Goal: Task Accomplishment & Management: Use online tool/utility

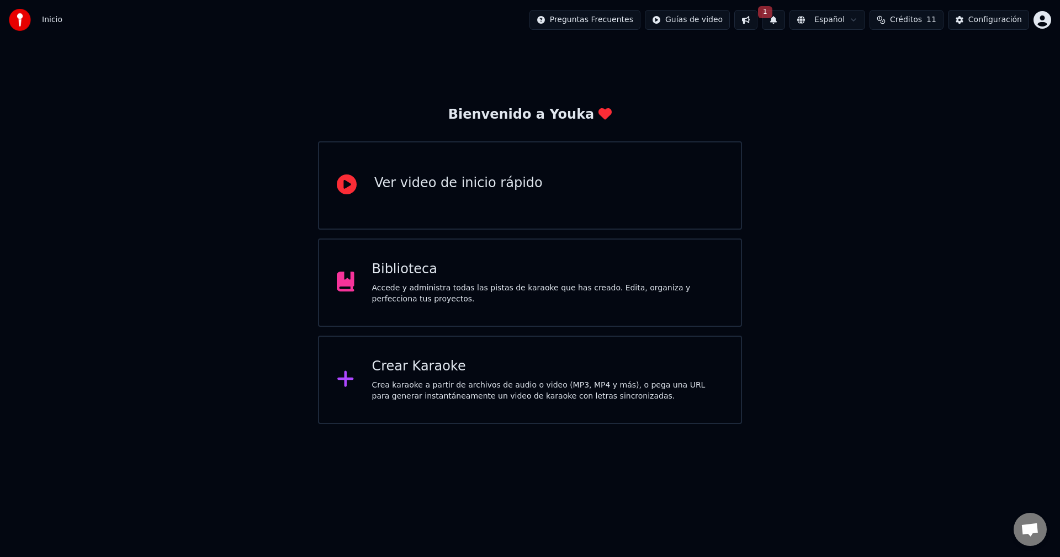
click at [447, 388] on div "Crea karaoke a partir de archivos de audio o video (MP3, MP4 y más), o pega una…" at bounding box center [548, 391] width 352 height 22
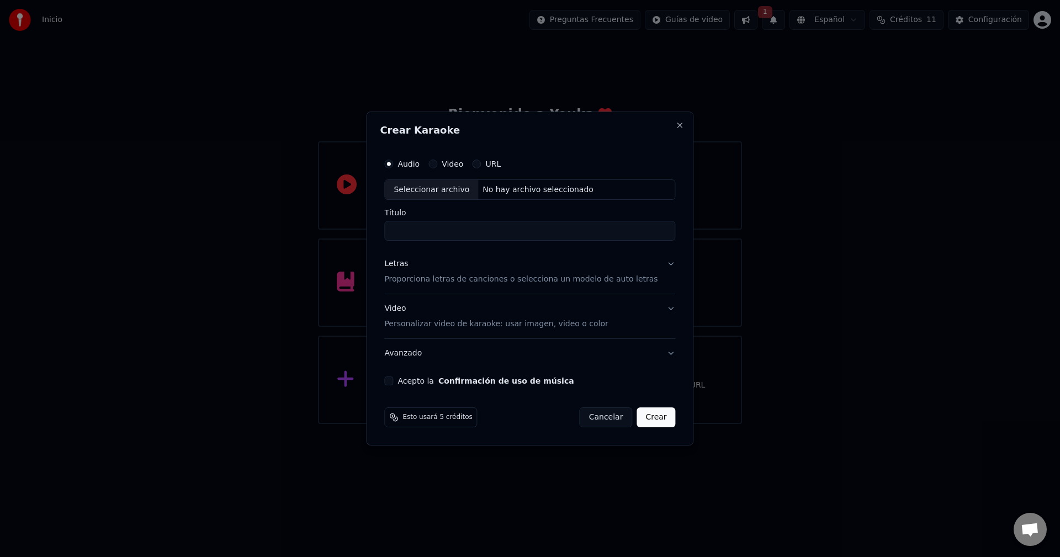
click at [426, 192] on div "Seleccionar archivo" at bounding box center [431, 190] width 93 height 20
click at [436, 233] on input "Título" at bounding box center [529, 231] width 291 height 20
type input "*****"
click at [447, 264] on div "Letras Proporciona letras de canciones o selecciona un modelo de auto letras" at bounding box center [520, 272] width 273 height 27
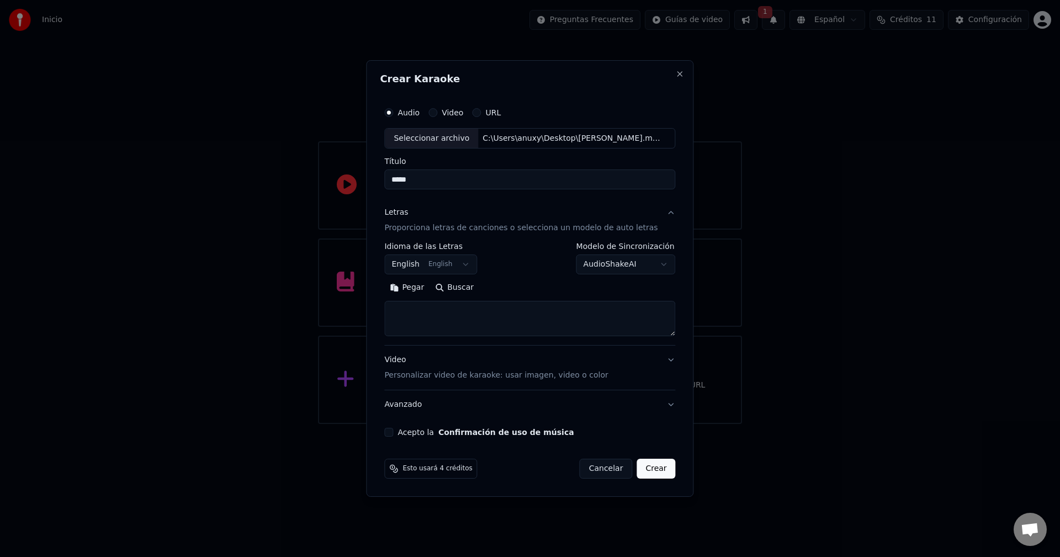
click at [458, 266] on button "English English" at bounding box center [430, 265] width 93 height 20
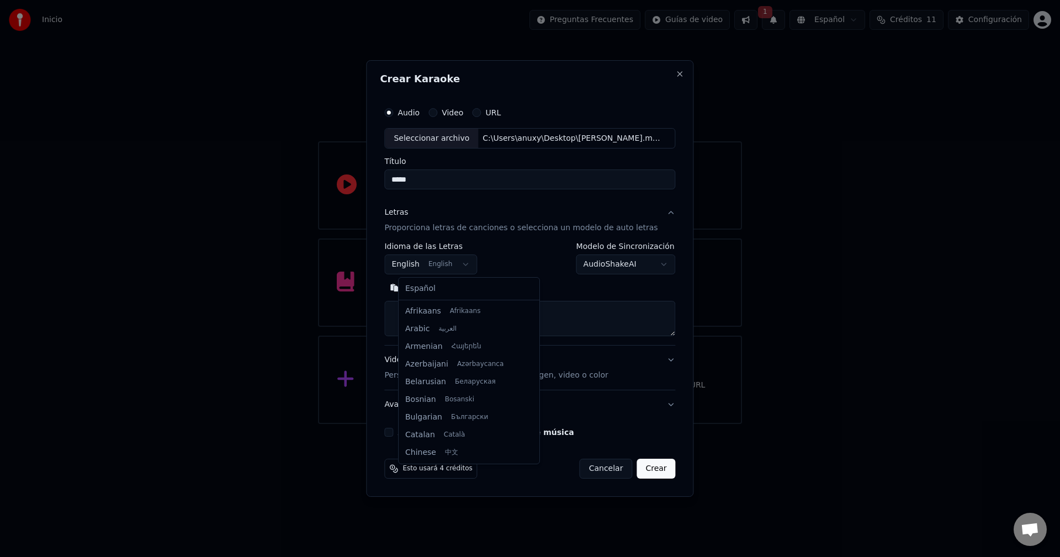
scroll to position [88, 0]
select select "**"
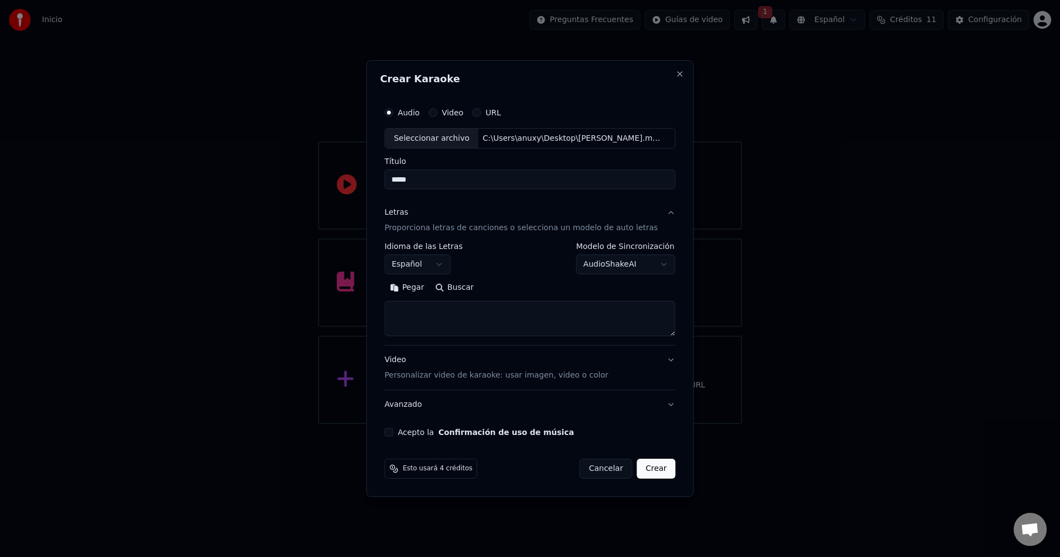
click at [493, 316] on textarea at bounding box center [529, 319] width 291 height 35
click at [415, 288] on button "Pegar" at bounding box center [406, 288] width 45 height 18
drag, startPoint x: 441, startPoint y: 310, endPoint x: 357, endPoint y: 306, distance: 84.1
click at [357, 306] on body "**********" at bounding box center [530, 212] width 1060 height 424
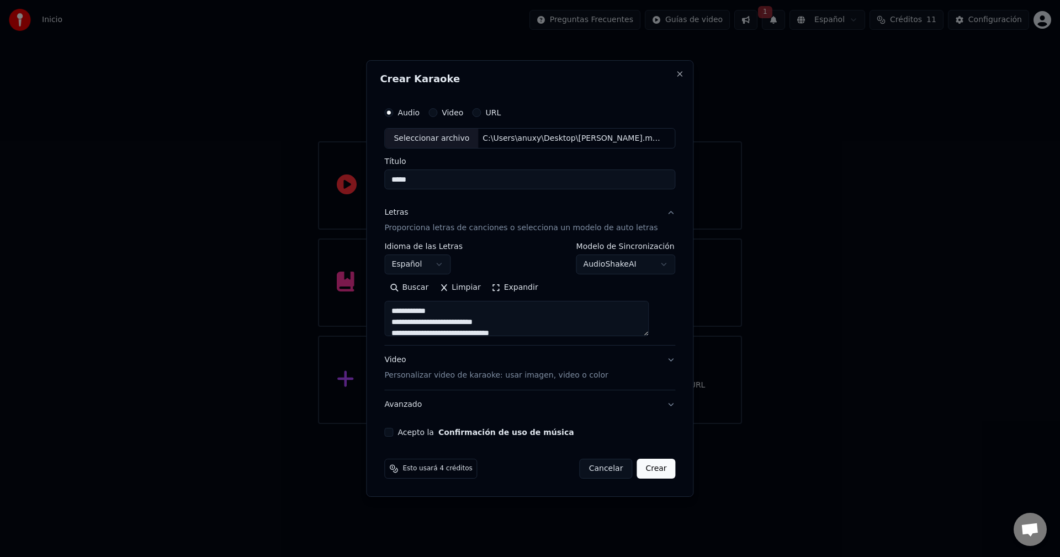
drag, startPoint x: 448, startPoint y: 312, endPoint x: 353, endPoint y: 318, distance: 95.7
click at [353, 318] on body "**********" at bounding box center [530, 212] width 1060 height 424
click at [447, 314] on textarea at bounding box center [516, 319] width 265 height 35
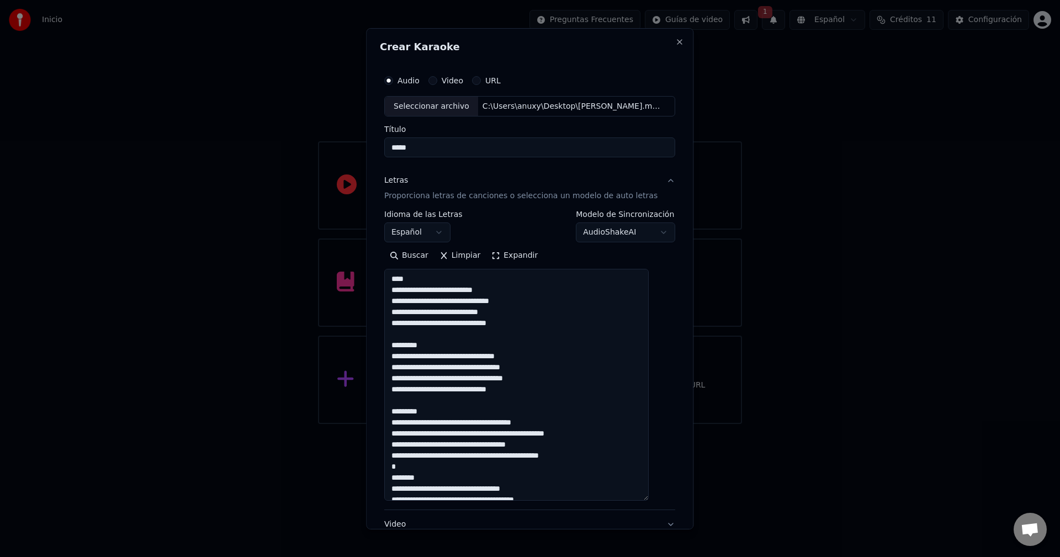
drag, startPoint x: 660, startPoint y: 335, endPoint x: 669, endPoint y: 503, distance: 168.7
click at [669, 503] on div "**********" at bounding box center [529, 278] width 327 height 501
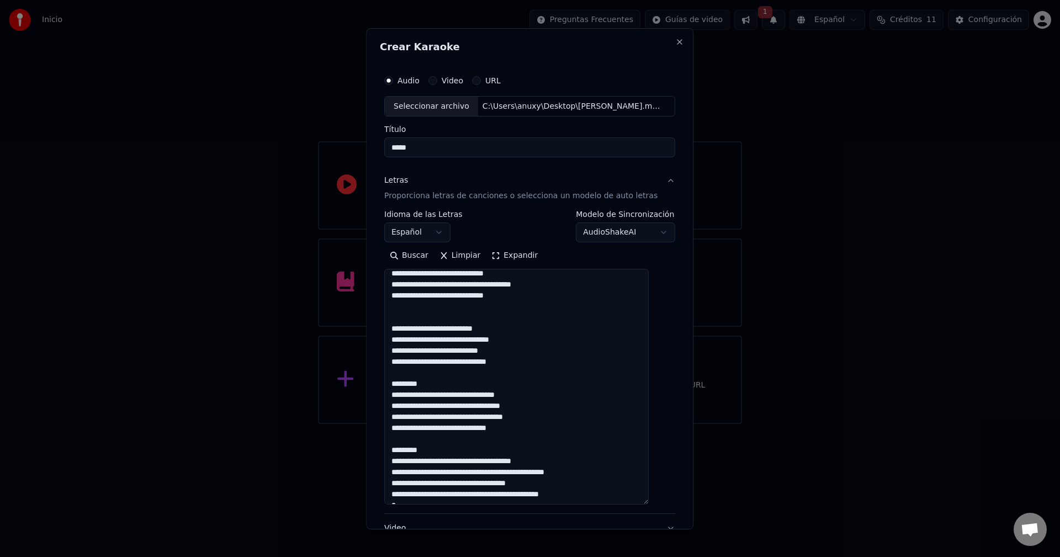
scroll to position [0, 0]
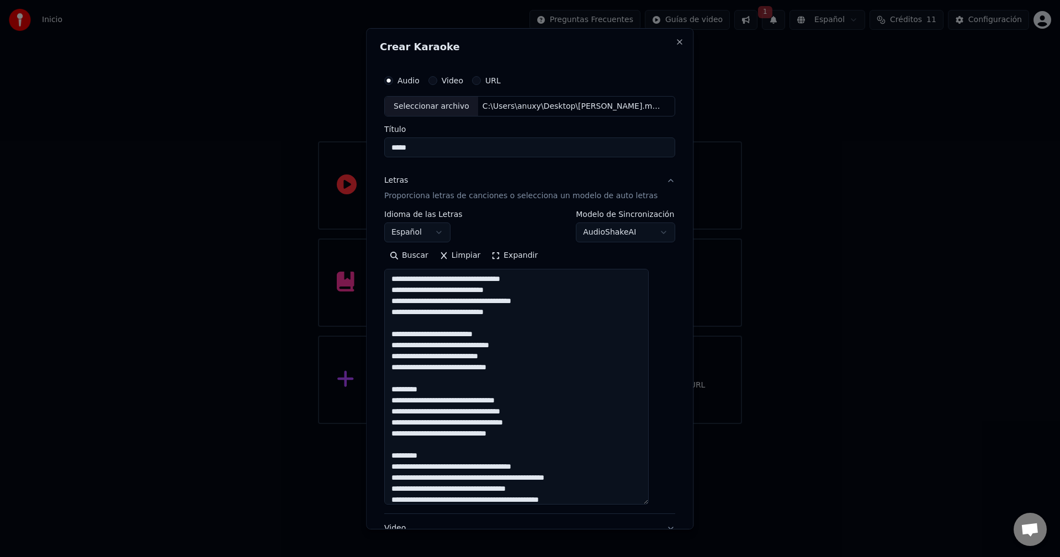
click at [446, 388] on textarea at bounding box center [516, 387] width 265 height 236
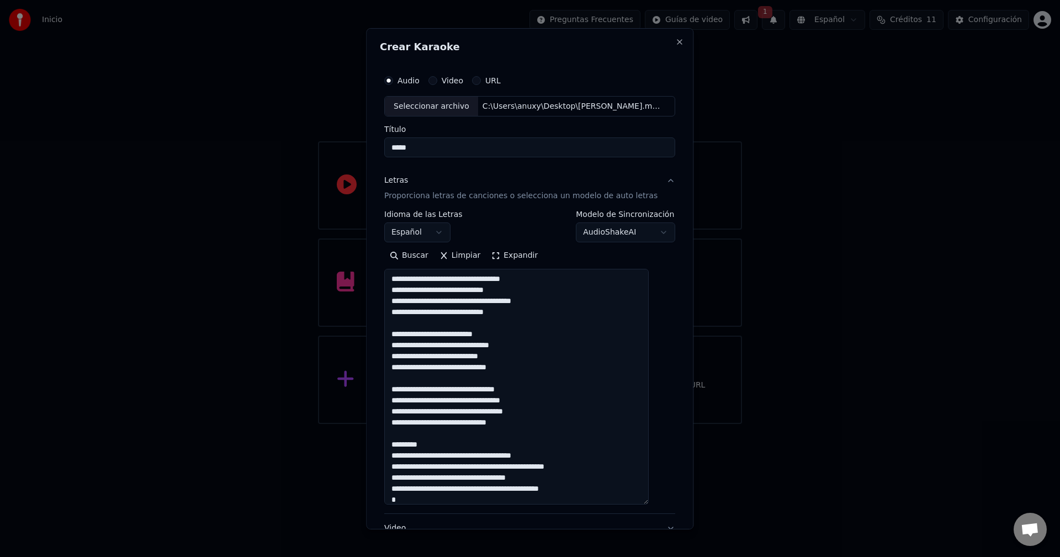
click at [442, 446] on textarea at bounding box center [516, 387] width 265 height 236
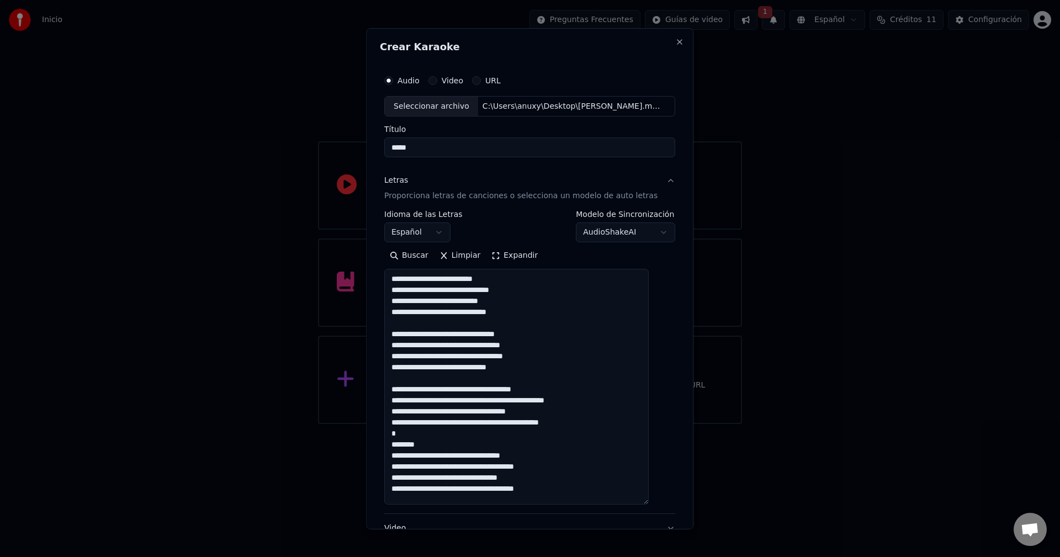
click at [433, 445] on textarea at bounding box center [516, 387] width 265 height 236
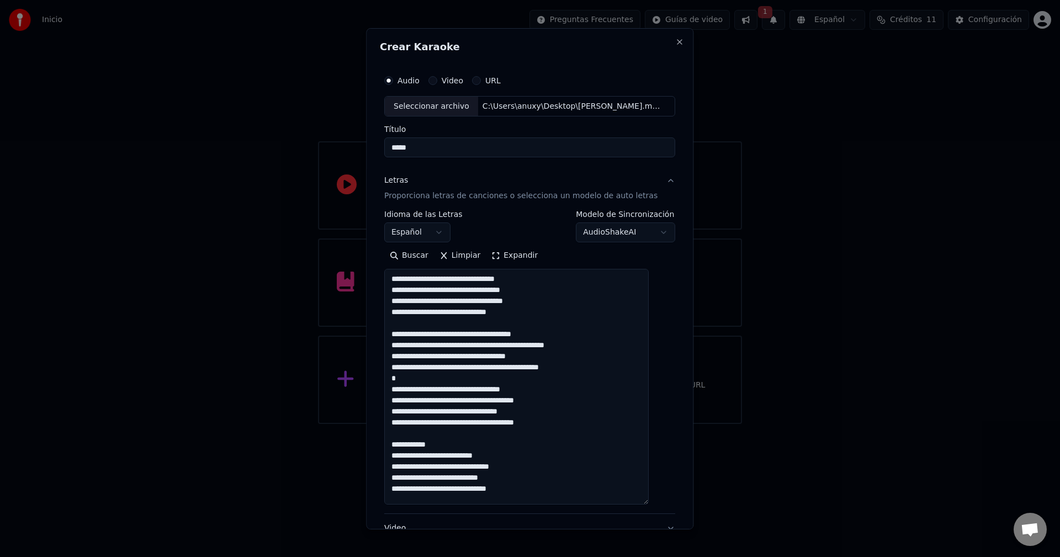
click at [454, 447] on textarea at bounding box center [516, 387] width 265 height 236
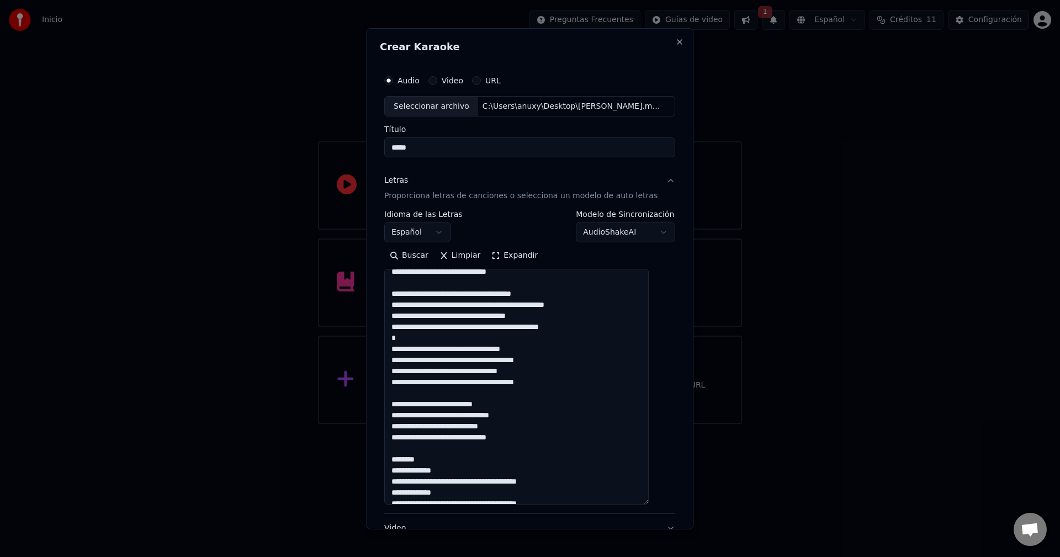
scroll to position [166, 0]
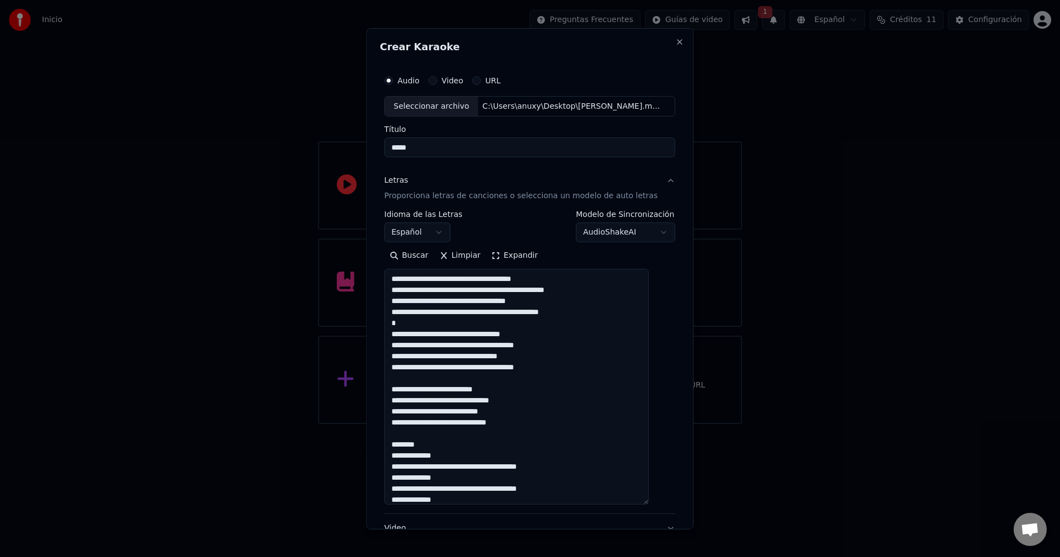
click at [427, 442] on textarea at bounding box center [516, 387] width 265 height 236
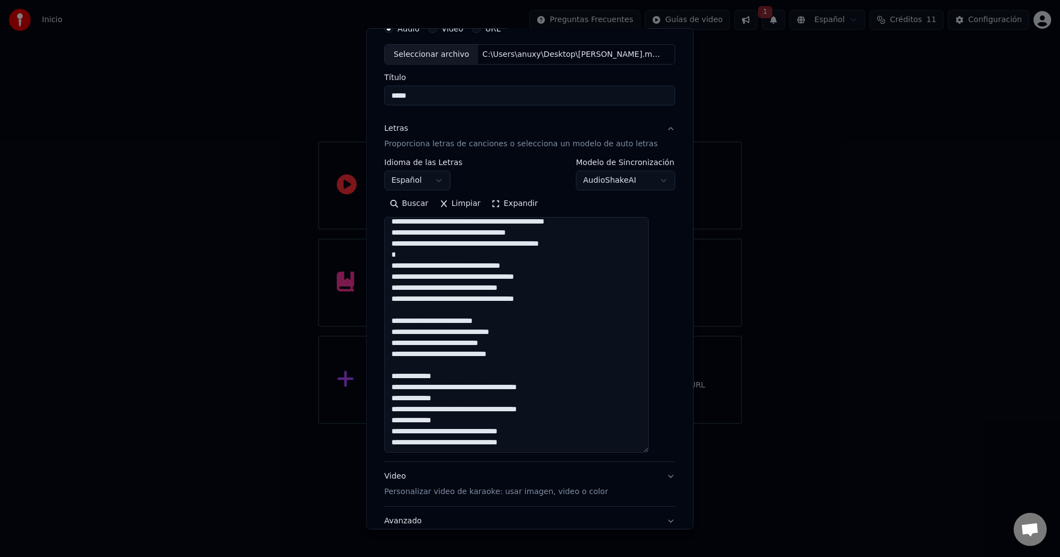
scroll to position [136, 0]
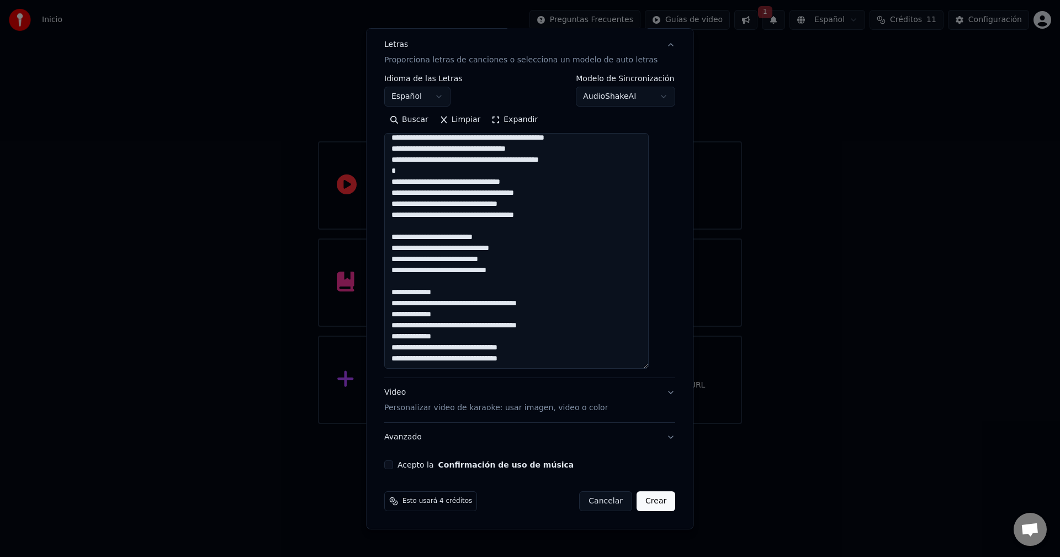
type textarea "**********"
click at [654, 388] on button "Video Personalizar video de karaoke: usar imagen, video o color" at bounding box center [529, 400] width 291 height 44
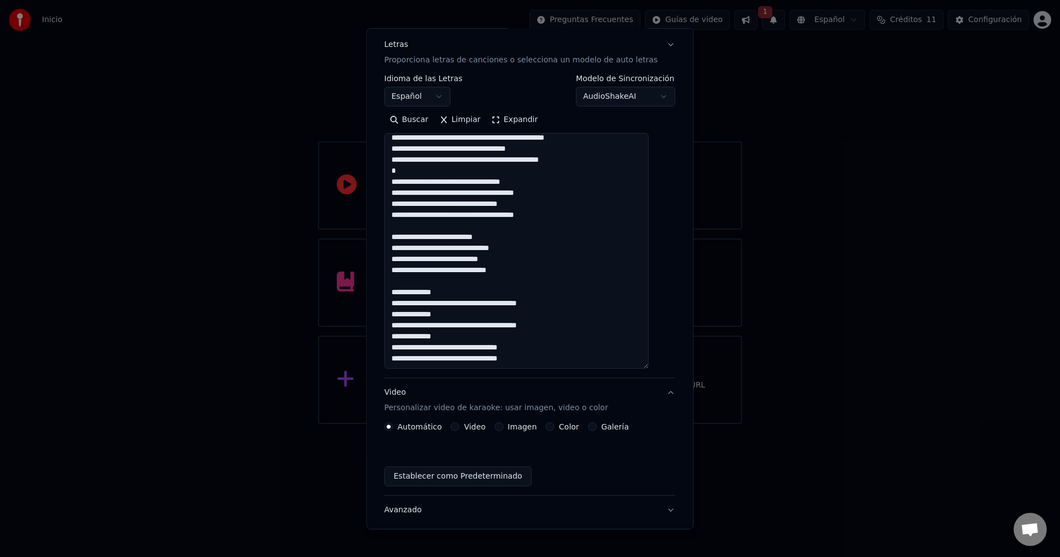
scroll to position [0, 0]
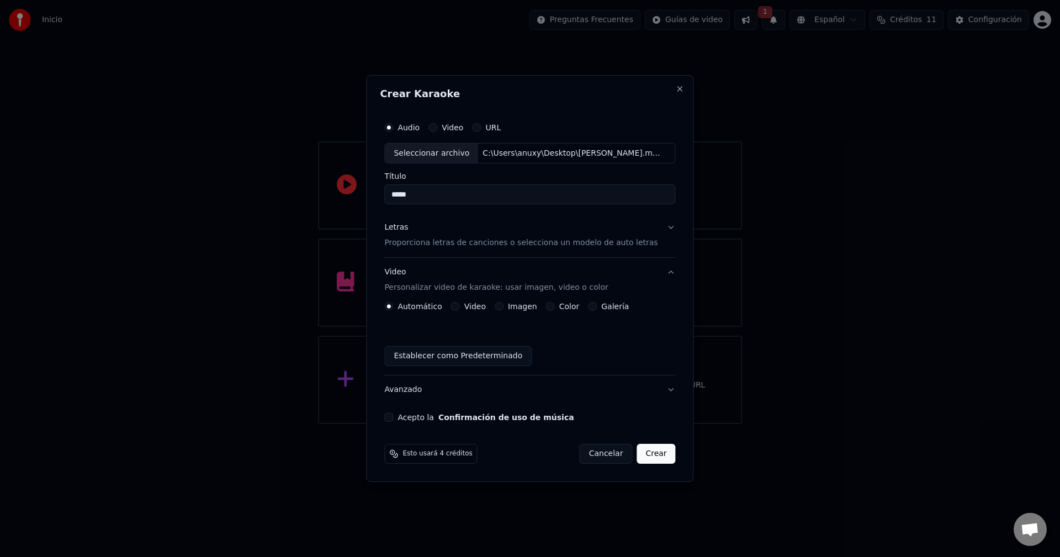
click at [574, 306] on label "Color" at bounding box center [569, 307] width 20 height 8
click at [555, 306] on button "Color" at bounding box center [550, 306] width 9 height 9
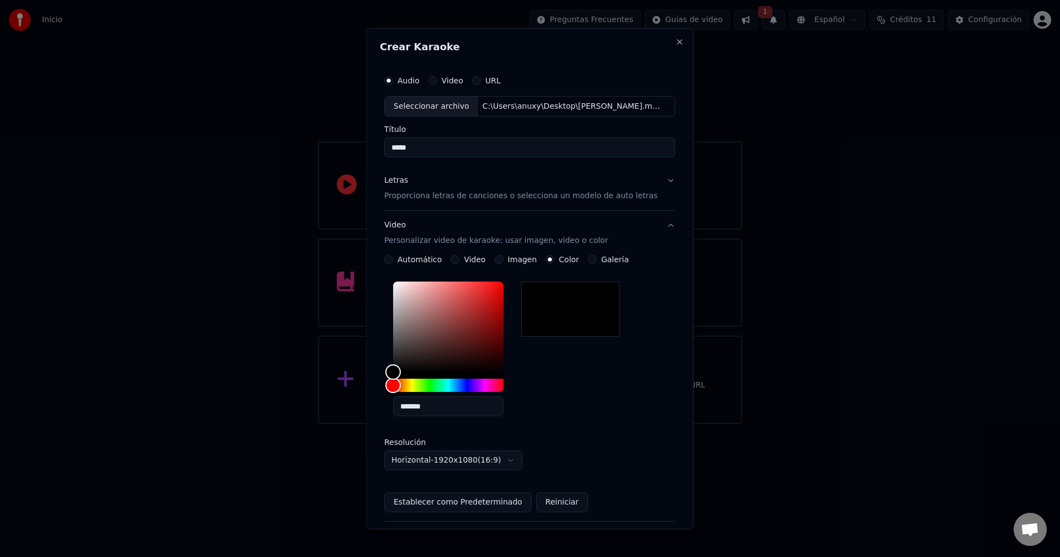
click at [510, 260] on div "Imagen" at bounding box center [516, 259] width 43 height 9
click at [504, 257] on button "Imagen" at bounding box center [499, 259] width 9 height 9
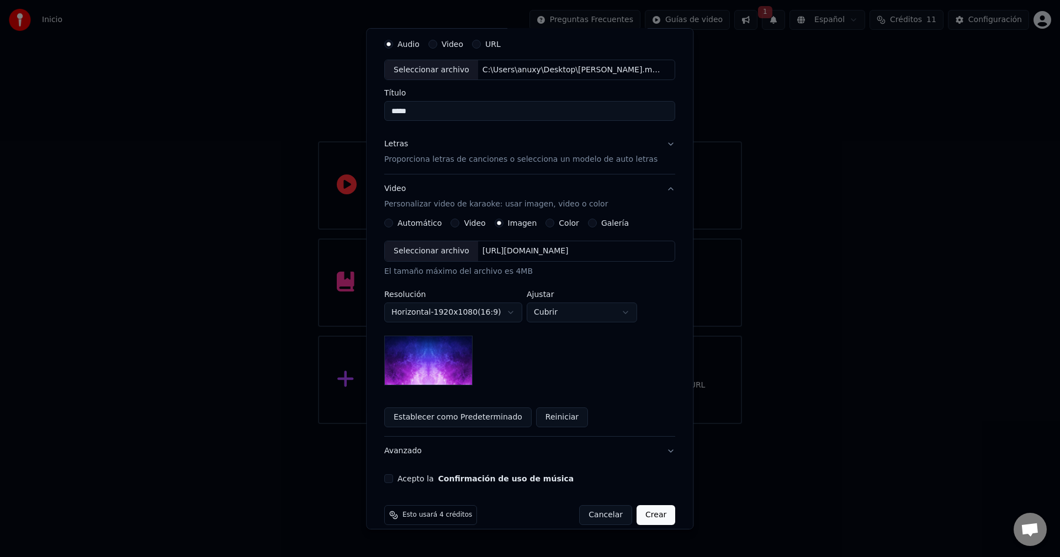
scroll to position [50, 0]
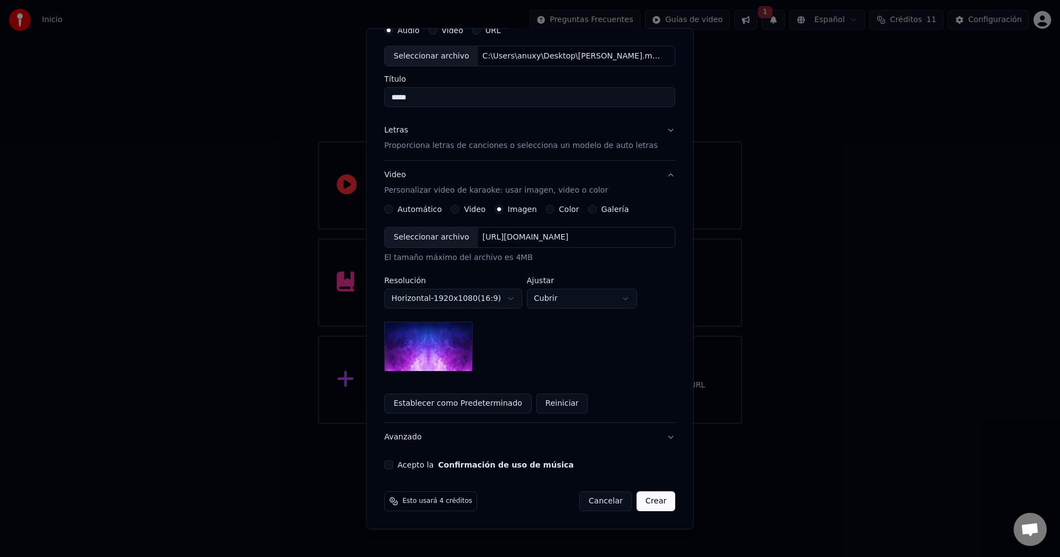
click at [452, 239] on div "Seleccionar archivo" at bounding box center [431, 238] width 93 height 20
click at [622, 306] on body "**********" at bounding box center [530, 212] width 1060 height 424
click at [624, 295] on body "**********" at bounding box center [530, 212] width 1060 height 424
select select "****"
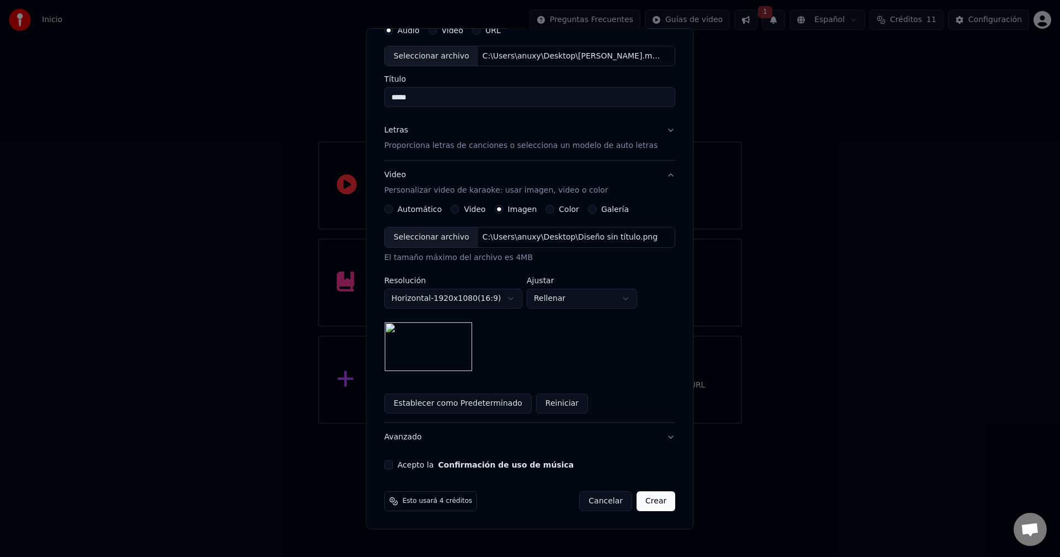
click at [612, 359] on div "**********" at bounding box center [529, 299] width 291 height 145
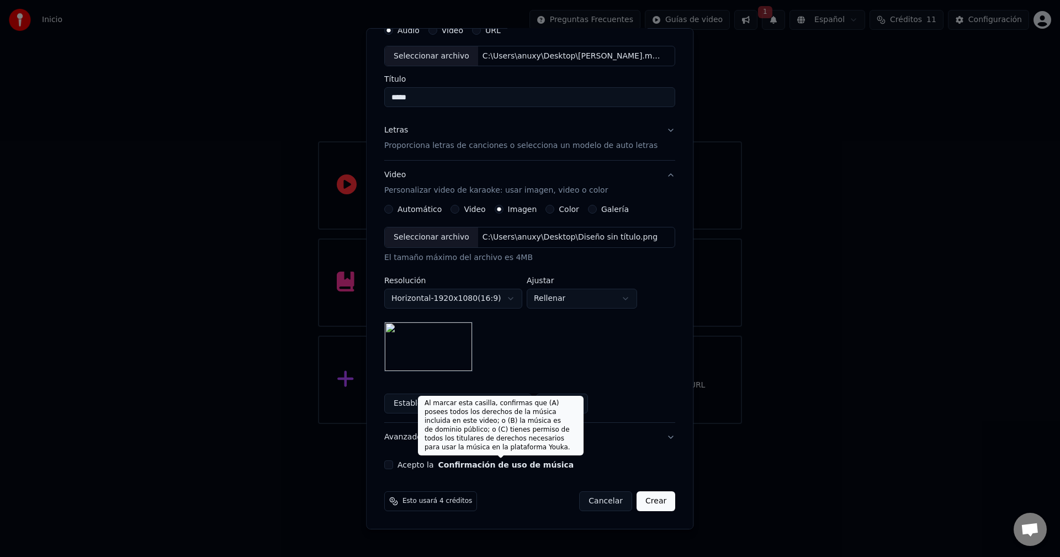
click at [484, 463] on button "Confirmación de uso de música" at bounding box center [506, 465] width 136 height 8
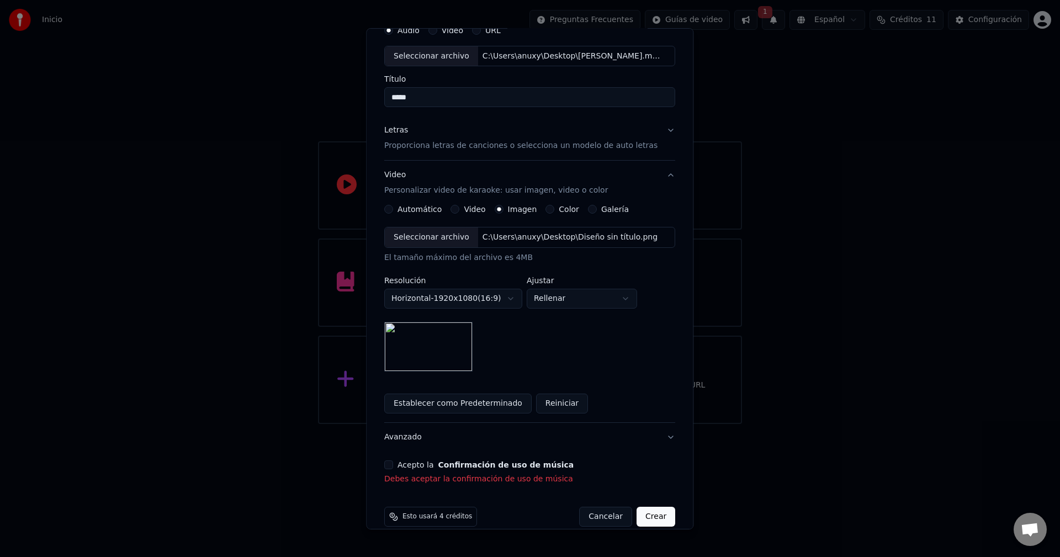
click at [393, 464] on button "Acepto la Confirmación de uso de música" at bounding box center [388, 465] width 9 height 9
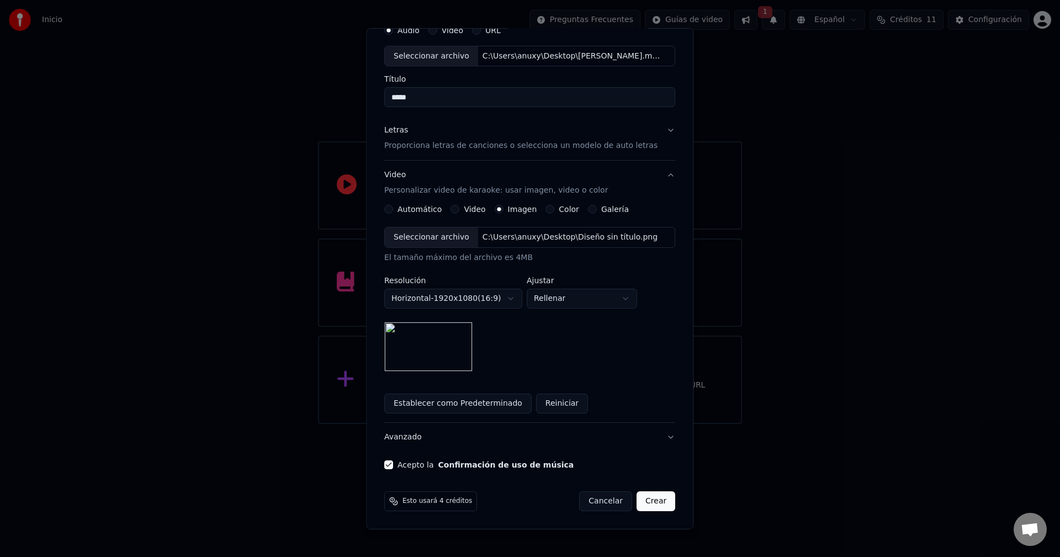
click at [657, 133] on button "Letras Proporciona letras de canciones o selecciona un modelo de auto letras" at bounding box center [529, 138] width 291 height 44
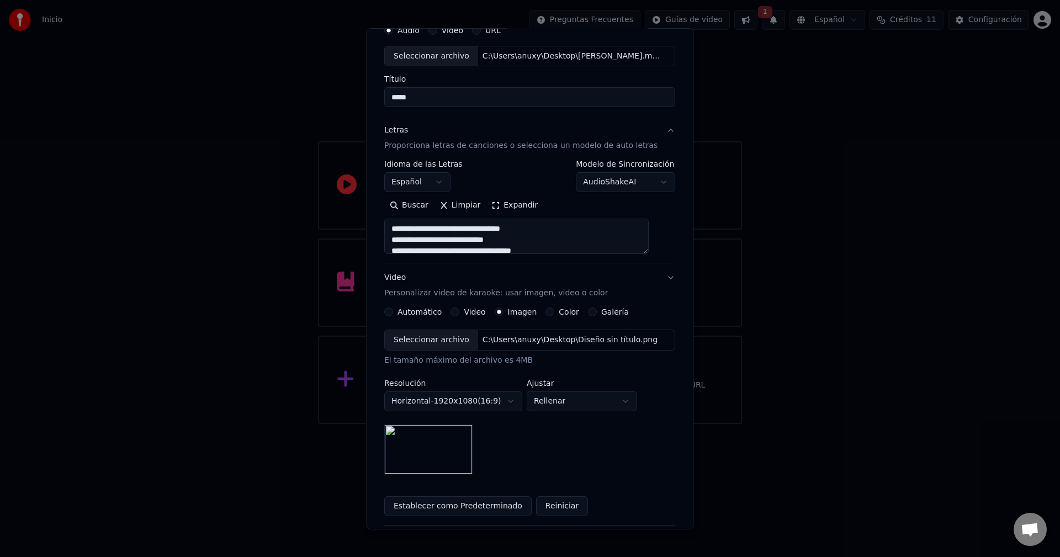
scroll to position [0, 0]
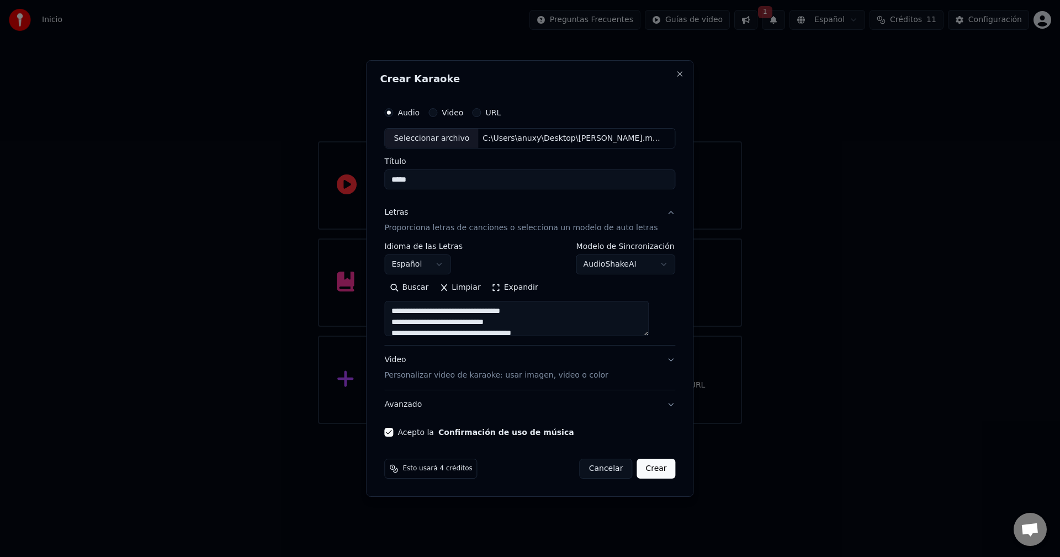
click at [647, 468] on button "Crear" at bounding box center [656, 469] width 39 height 20
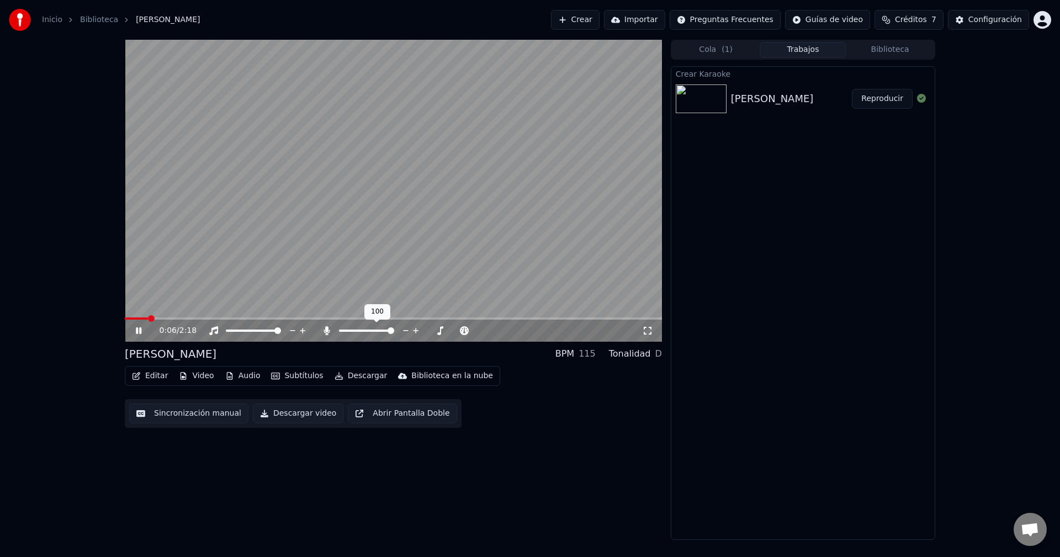
click at [394, 327] on span at bounding box center [391, 330] width 7 height 7
click at [134, 334] on icon at bounding box center [147, 330] width 26 height 9
click at [125, 320] on span at bounding box center [125, 319] width 0 height 2
click at [135, 334] on icon at bounding box center [147, 330] width 26 height 9
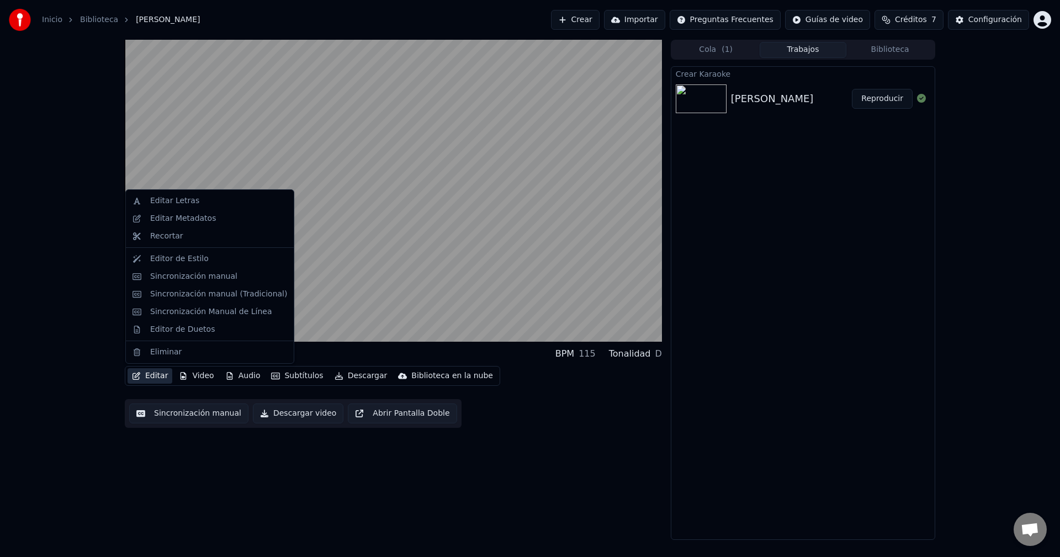
click at [161, 376] on button "Editar" at bounding box center [150, 375] width 45 height 15
click at [184, 265] on div "Editor de Estilo" at bounding box center [209, 259] width 163 height 18
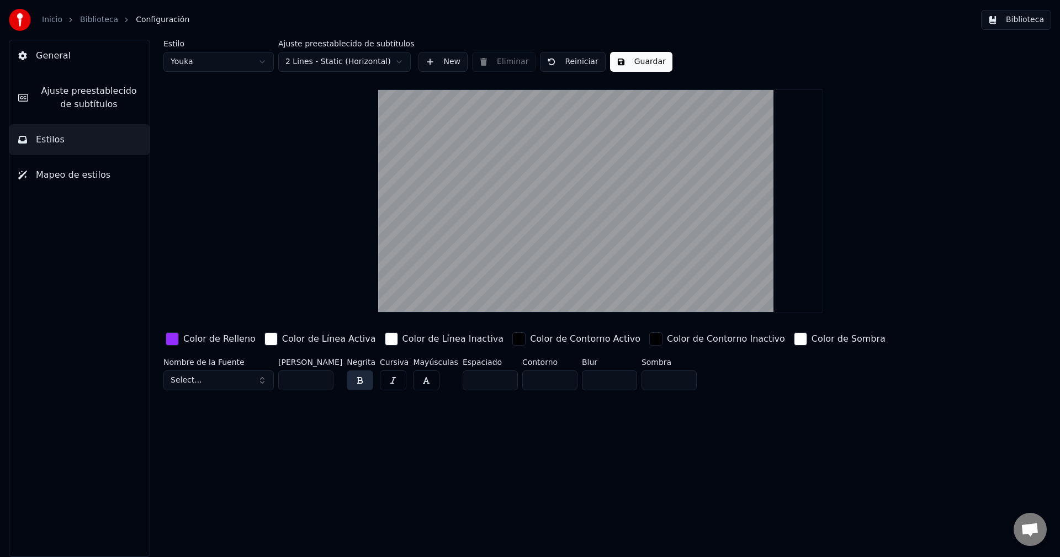
click at [167, 337] on div "button" at bounding box center [172, 338] width 13 height 13
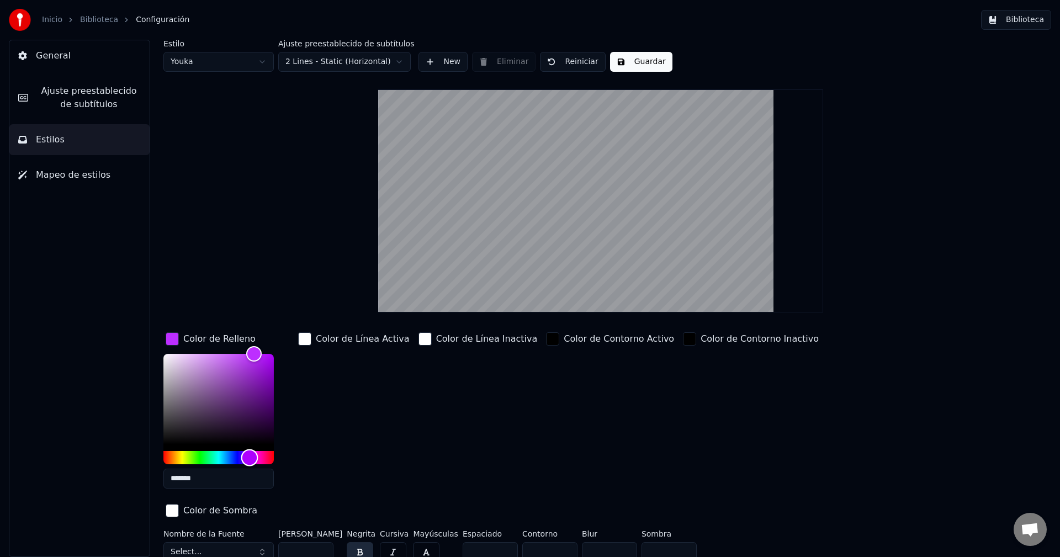
type input "*******"
drag, startPoint x: 250, startPoint y: 457, endPoint x: 258, endPoint y: 462, distance: 9.4
click at [258, 462] on div "Hue" at bounding box center [258, 457] width 17 height 17
click at [644, 55] on button "Guardar" at bounding box center [641, 62] width 62 height 20
click at [1028, 18] on button "Biblioteca" at bounding box center [1016, 20] width 70 height 20
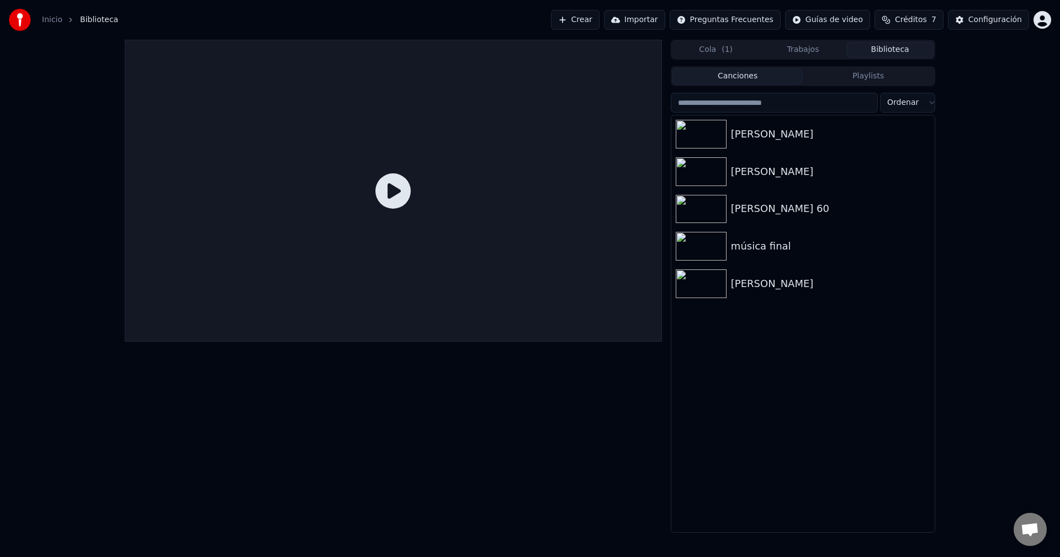
click at [408, 192] on icon at bounding box center [393, 190] width 35 height 35
click at [383, 190] on icon at bounding box center [393, 190] width 35 height 35
click at [829, 139] on div "[PERSON_NAME]" at bounding box center [825, 133] width 188 height 15
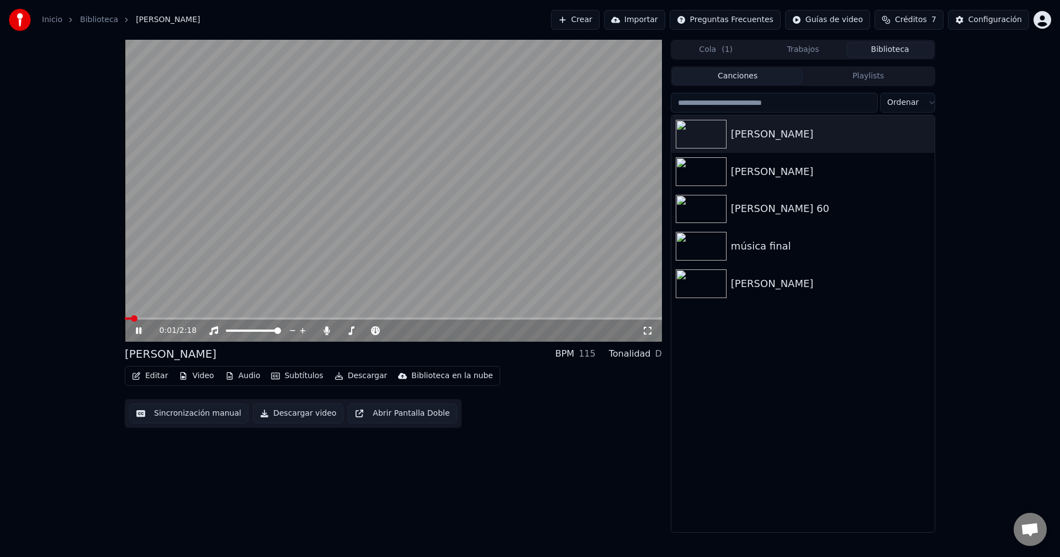
click at [144, 316] on video at bounding box center [393, 191] width 537 height 302
click at [149, 319] on span at bounding box center [393, 319] width 537 height 2
click at [139, 327] on icon at bounding box center [147, 330] width 26 height 9
click at [137, 335] on div "2:10 / 2:18" at bounding box center [393, 330] width 528 height 11
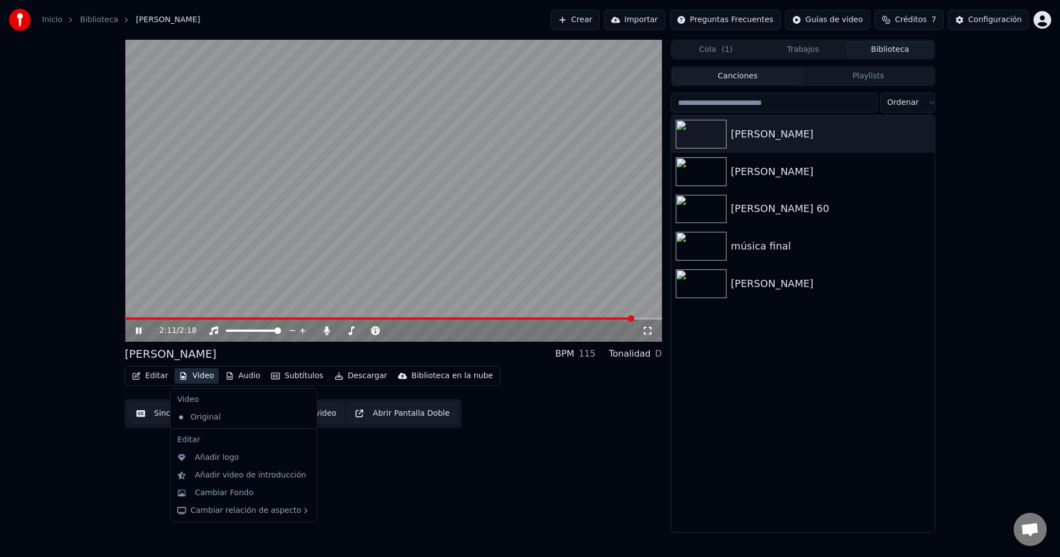
click at [199, 374] on button "Video" at bounding box center [197, 375] width 44 height 15
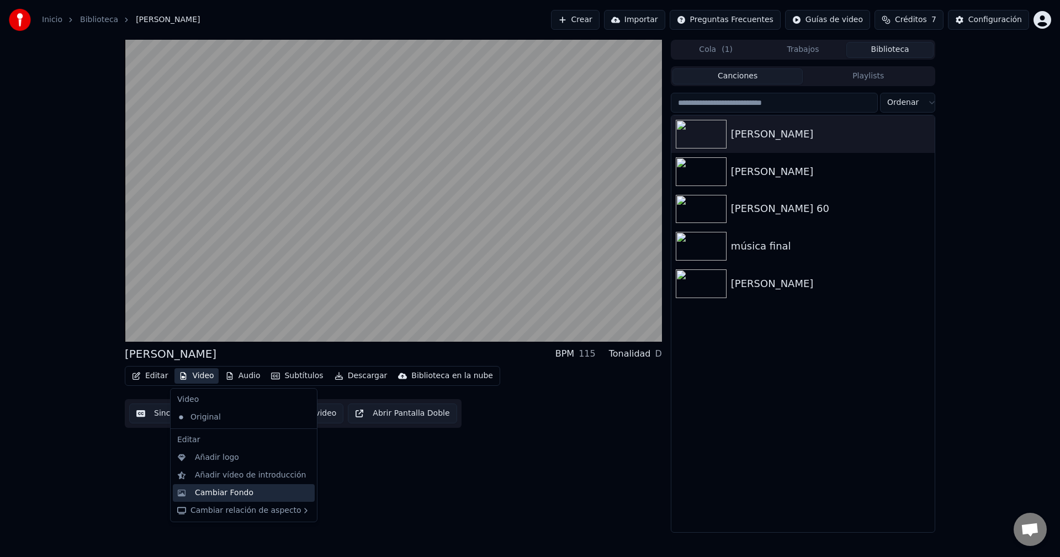
click at [226, 492] on div "Cambiar Fondo" at bounding box center [224, 493] width 59 height 11
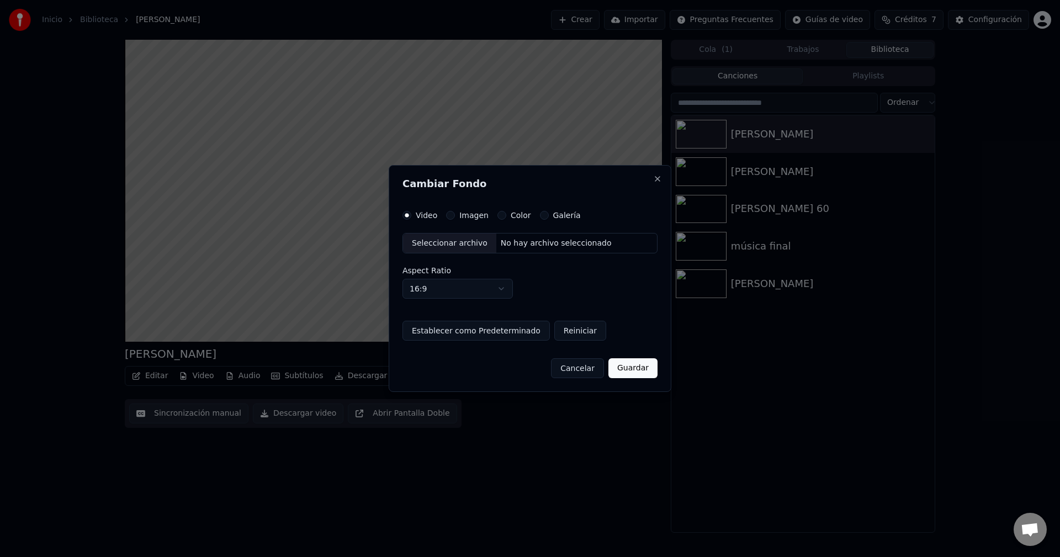
click at [445, 220] on div "Video Imagen Color Galería Seleccionar archivo No hay archivo seleccionado Aspe…" at bounding box center [530, 276] width 255 height 130
click at [451, 219] on button "Imagen" at bounding box center [450, 215] width 9 height 9
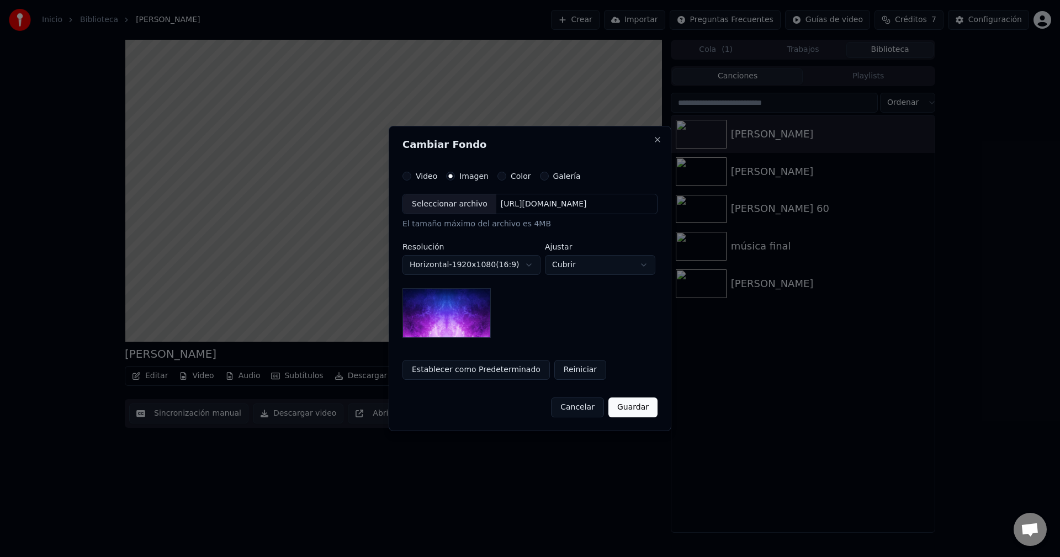
click at [427, 202] on div "Seleccionar archivo" at bounding box center [449, 204] width 93 height 20
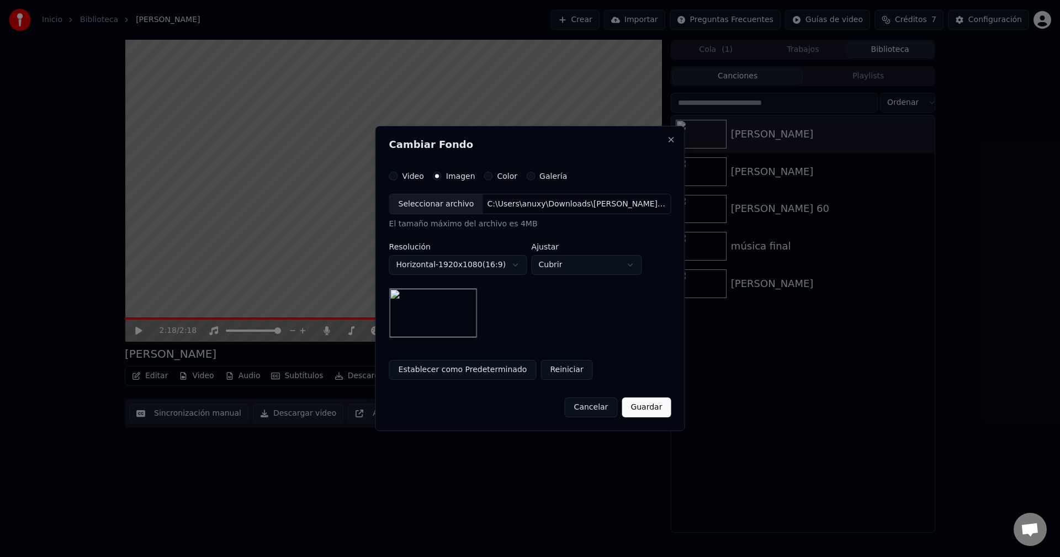
click at [647, 410] on button "Guardar" at bounding box center [646, 408] width 49 height 20
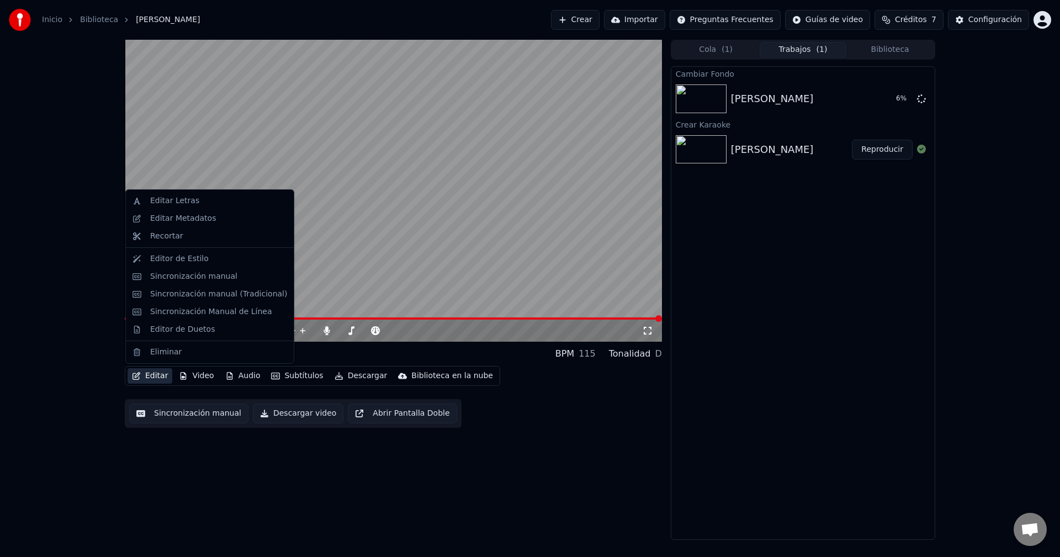
click at [146, 375] on button "Editar" at bounding box center [150, 375] width 45 height 15
click at [172, 256] on div "Editor de Estilo" at bounding box center [179, 258] width 59 height 11
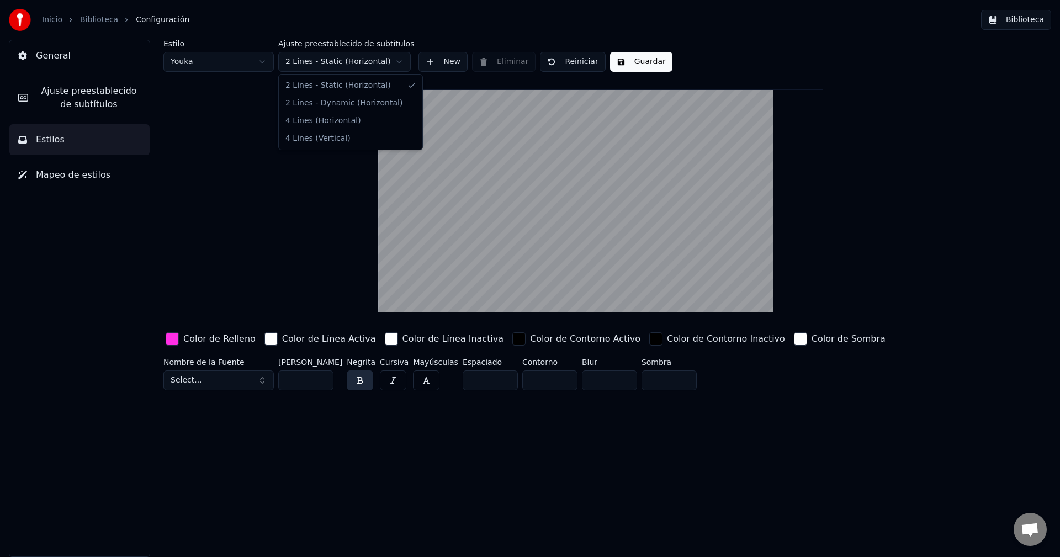
click at [331, 60] on html "Inicio Biblioteca Configuración Biblioteca General Ajuste preestablecido de sub…" at bounding box center [530, 278] width 1060 height 557
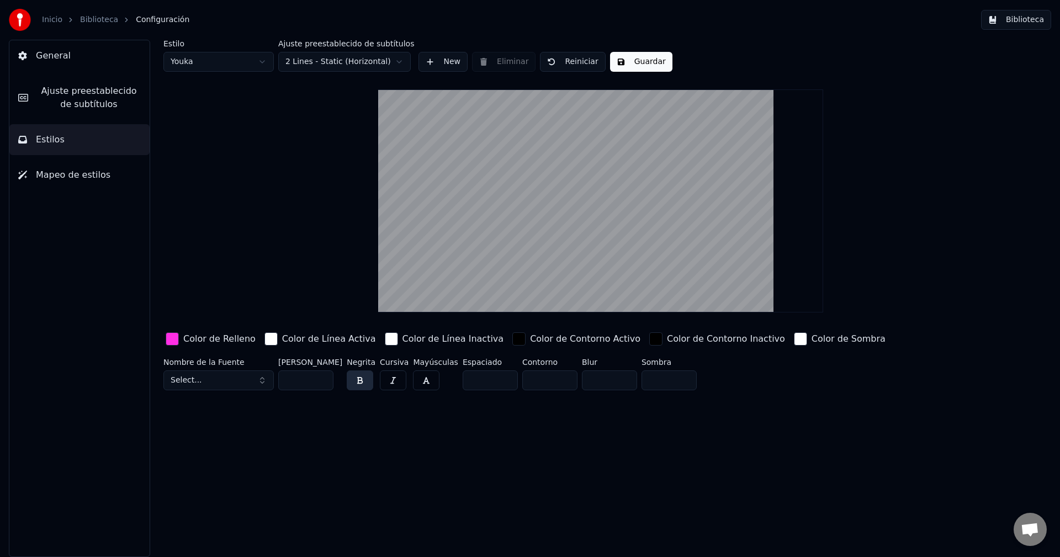
click at [87, 173] on span "Mapeo de estilos" at bounding box center [73, 174] width 75 height 13
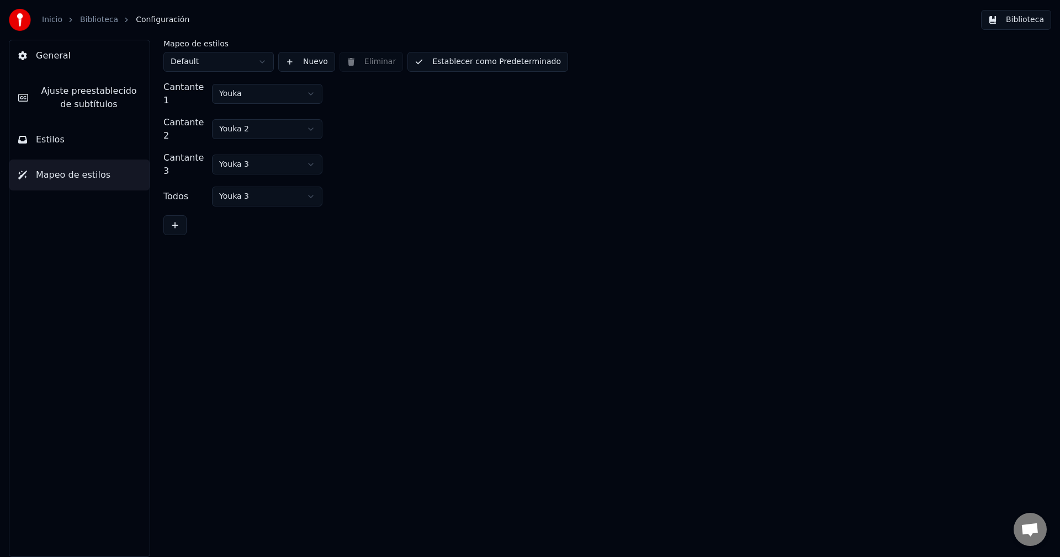
click at [84, 97] on span "Ajuste preestablecido de subtítulos" at bounding box center [89, 97] width 104 height 27
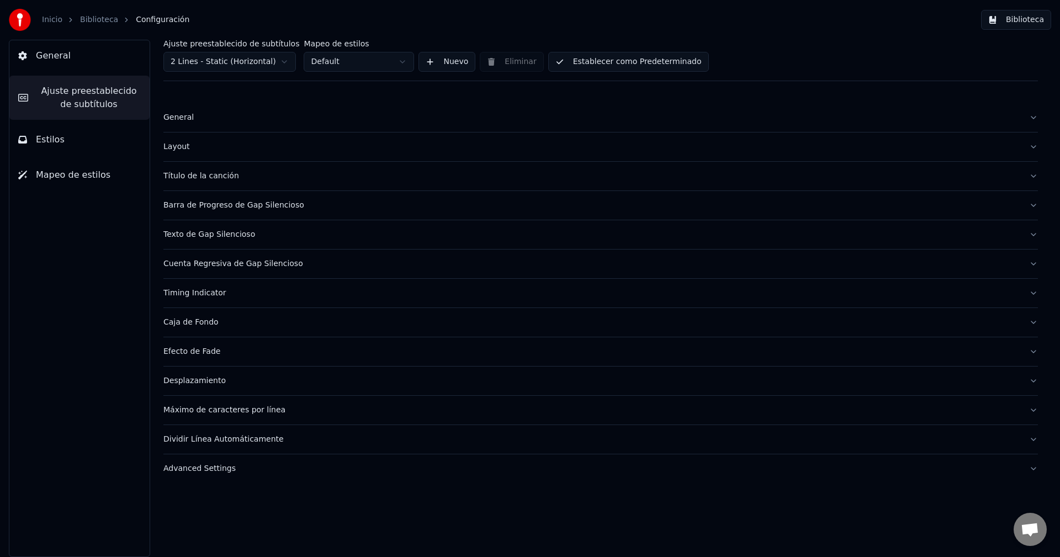
click at [80, 137] on button "Estilos" at bounding box center [79, 139] width 140 height 31
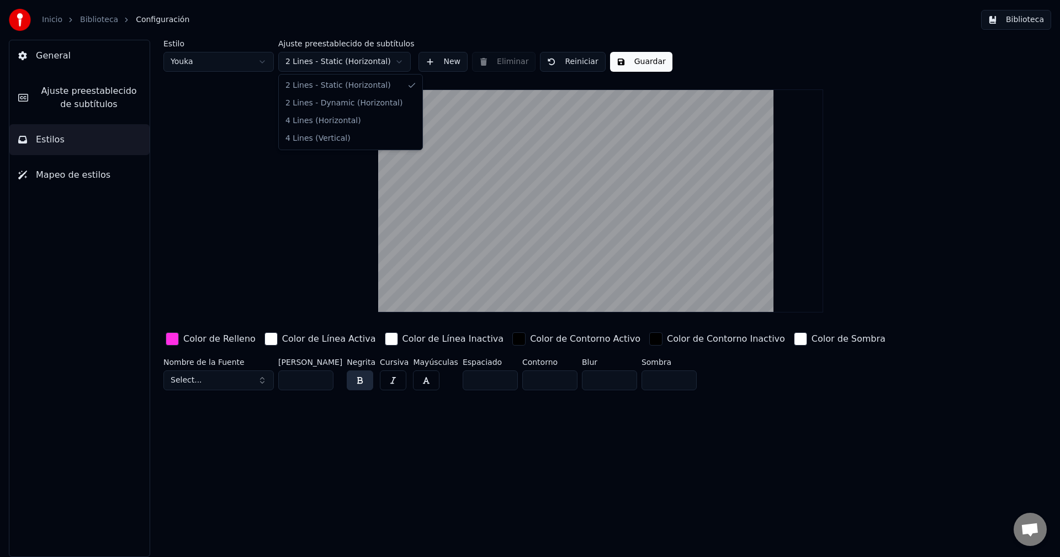
click at [365, 59] on html "Inicio Biblioteca Configuración Biblioteca General Ajuste preestablecido de sub…" at bounding box center [530, 278] width 1060 height 557
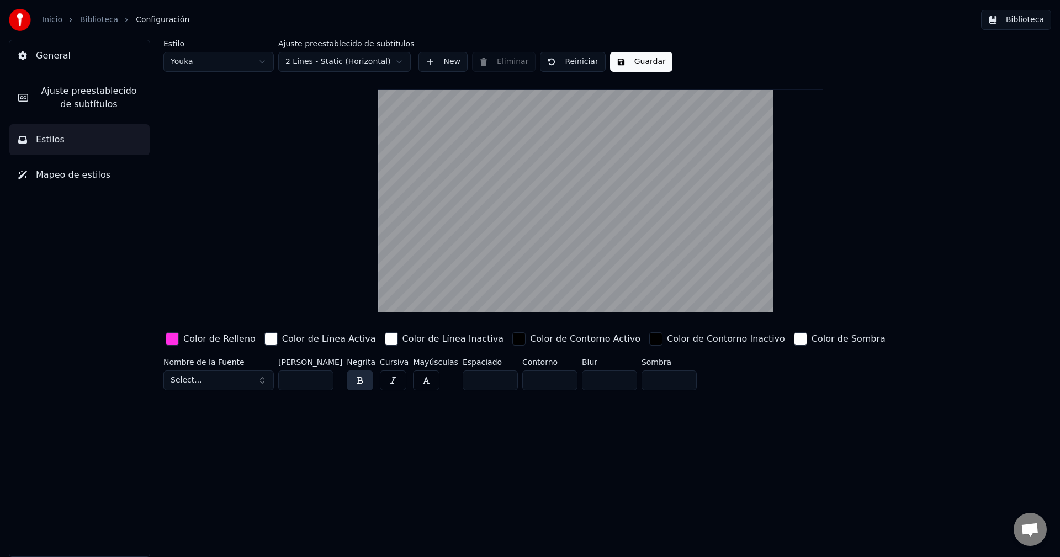
click at [203, 61] on html "Inicio Biblioteca Configuración Biblioteca General Ajuste preestablecido de sub…" at bounding box center [530, 278] width 1060 height 557
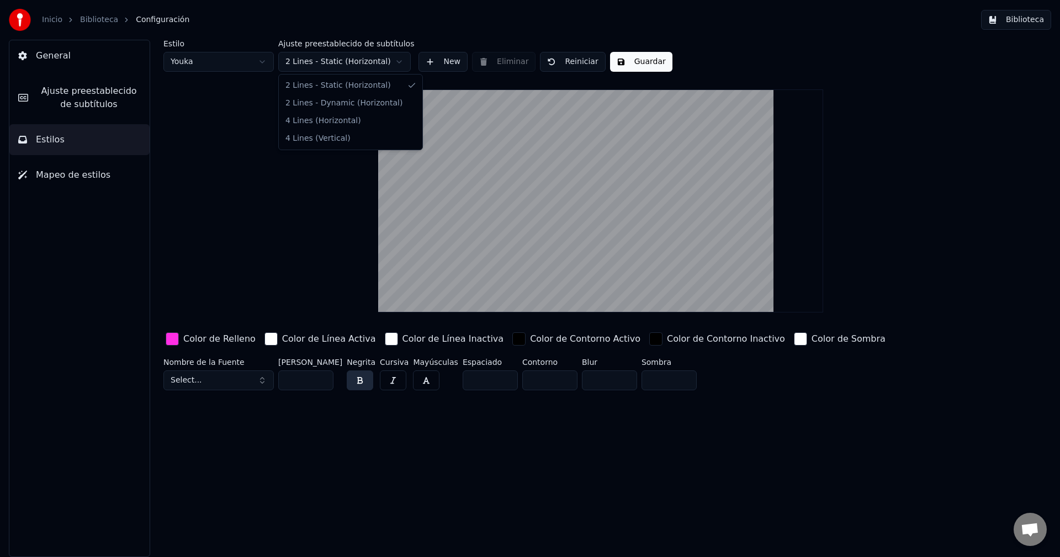
click at [358, 71] on body "Inicio Biblioteca Configuración Biblioteca General Ajuste preestablecido de sub…" at bounding box center [530, 278] width 1060 height 557
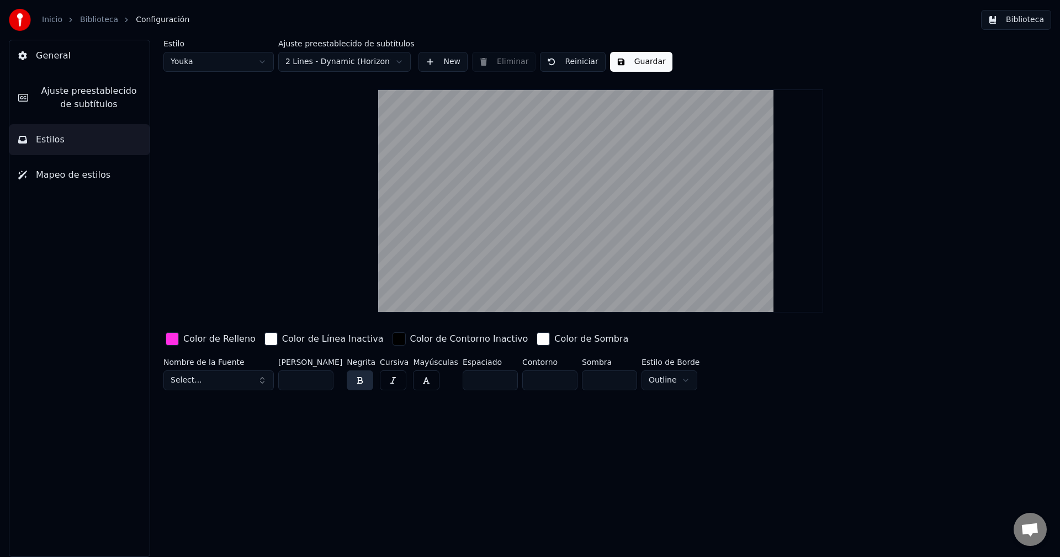
click at [347, 61] on html "Inicio Biblioteca Configuración Biblioteca General Ajuste preestablecido de sub…" at bounding box center [530, 278] width 1060 height 557
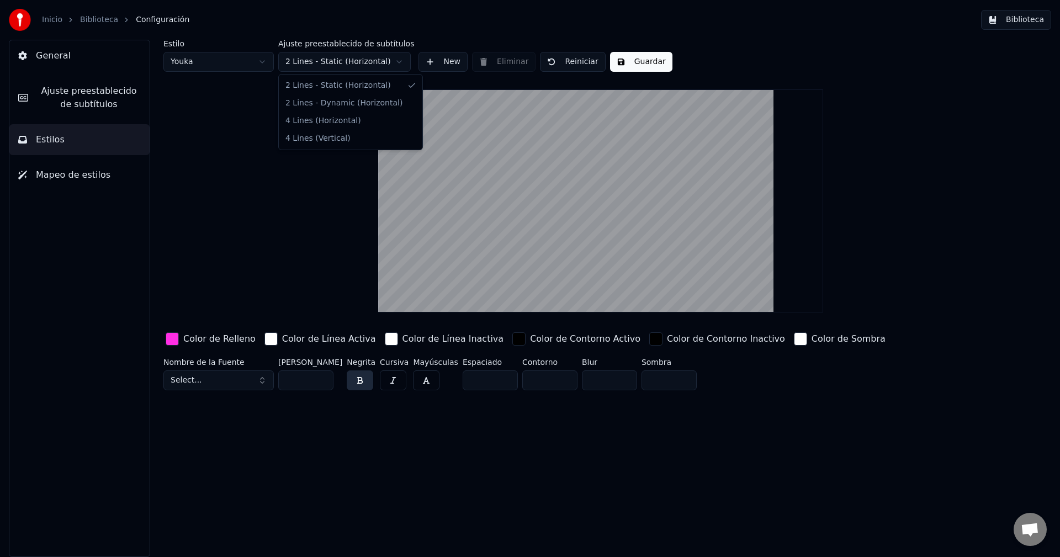
click at [353, 62] on html "Inicio Biblioteca Configuración Biblioteca General Ajuste preestablecido de sub…" at bounding box center [530, 278] width 1060 height 557
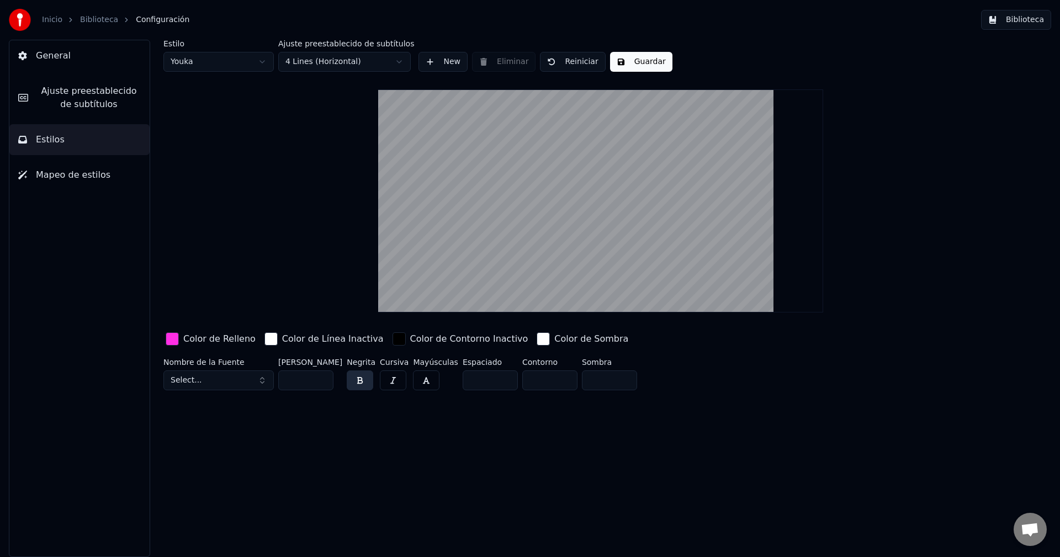
click at [351, 67] on html "Inicio Biblioteca Configuración Biblioteca General Ajuste preestablecido de sub…" at bounding box center [530, 278] width 1060 height 557
click at [105, 171] on button "Mapeo de estilos" at bounding box center [79, 175] width 140 height 31
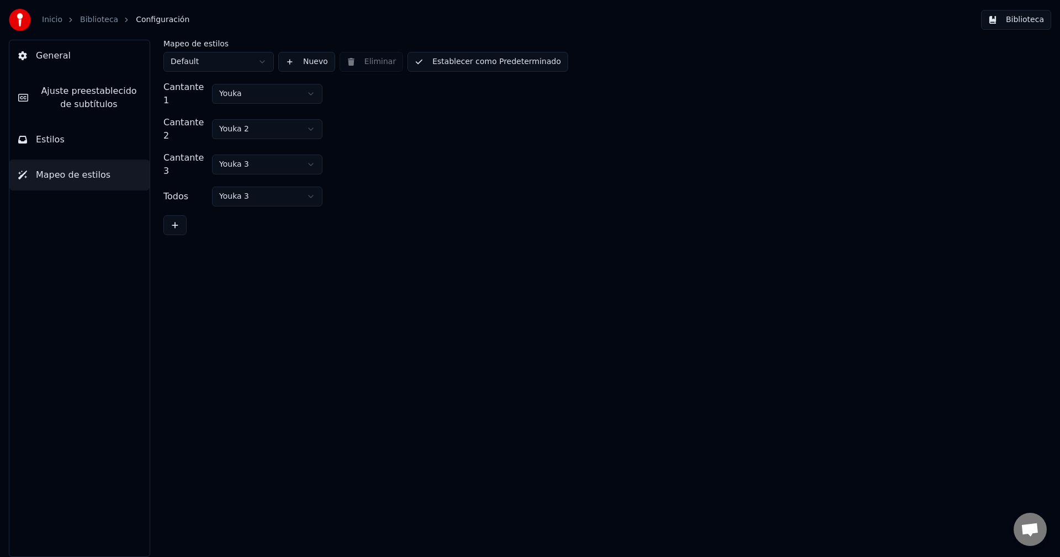
click at [94, 88] on span "Ajuste preestablecido de subtítulos" at bounding box center [89, 97] width 104 height 27
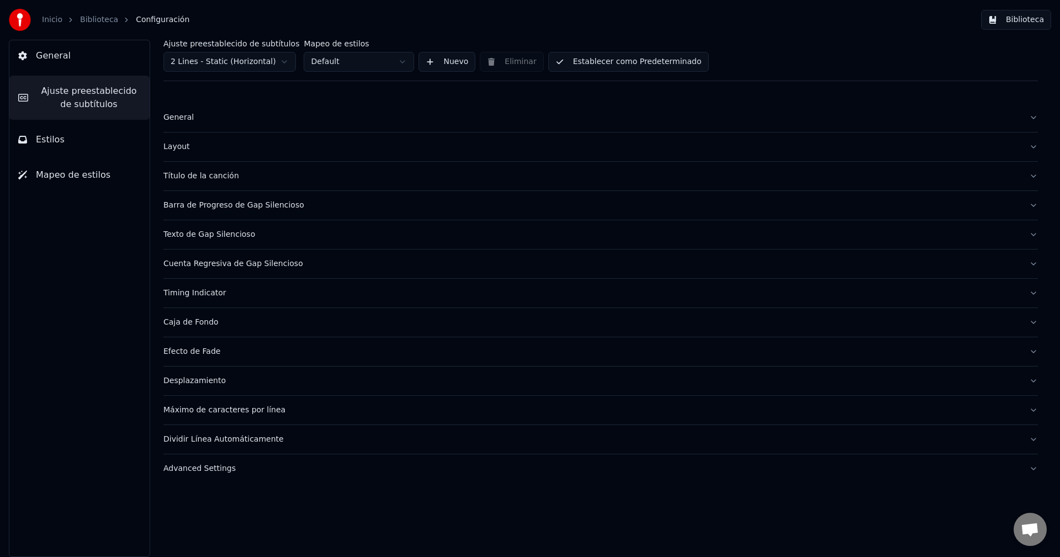
click at [193, 119] on div "General" at bounding box center [591, 117] width 857 height 11
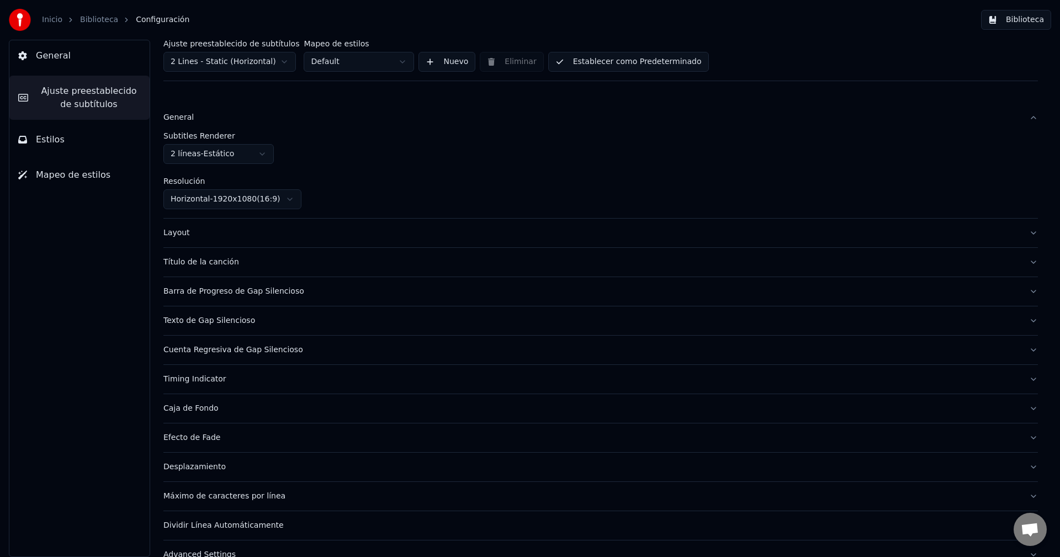
click at [193, 119] on div "General" at bounding box center [591, 117] width 857 height 11
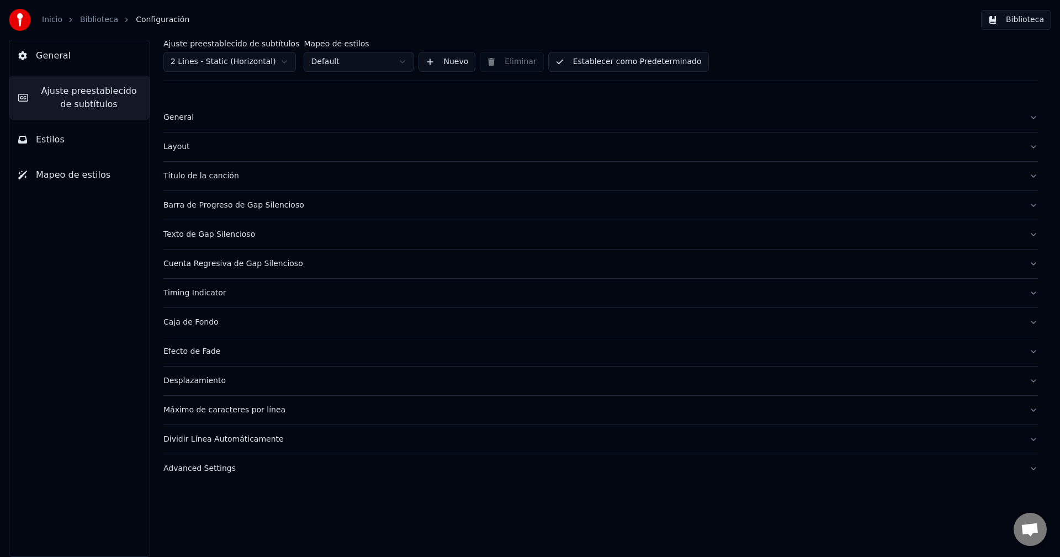
click at [204, 148] on div "Layout" at bounding box center [591, 146] width 857 height 11
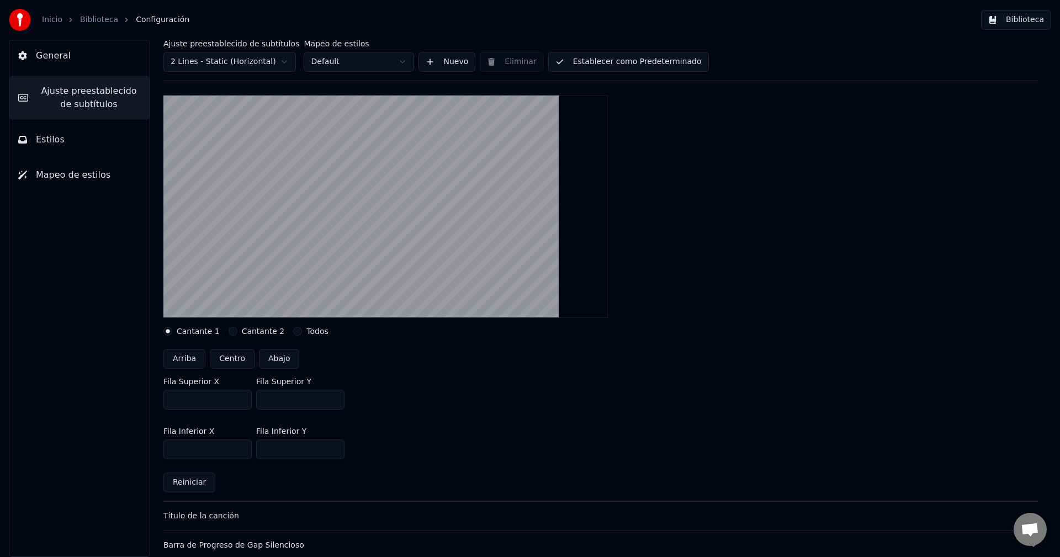
scroll to position [110, 0]
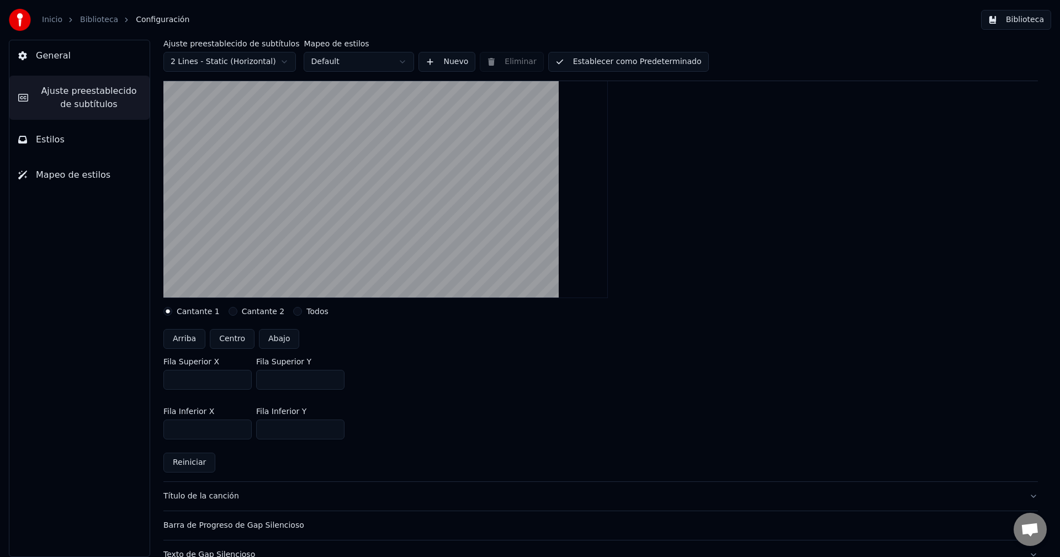
click at [183, 340] on button "Arriba" at bounding box center [184, 339] width 42 height 20
type input "***"
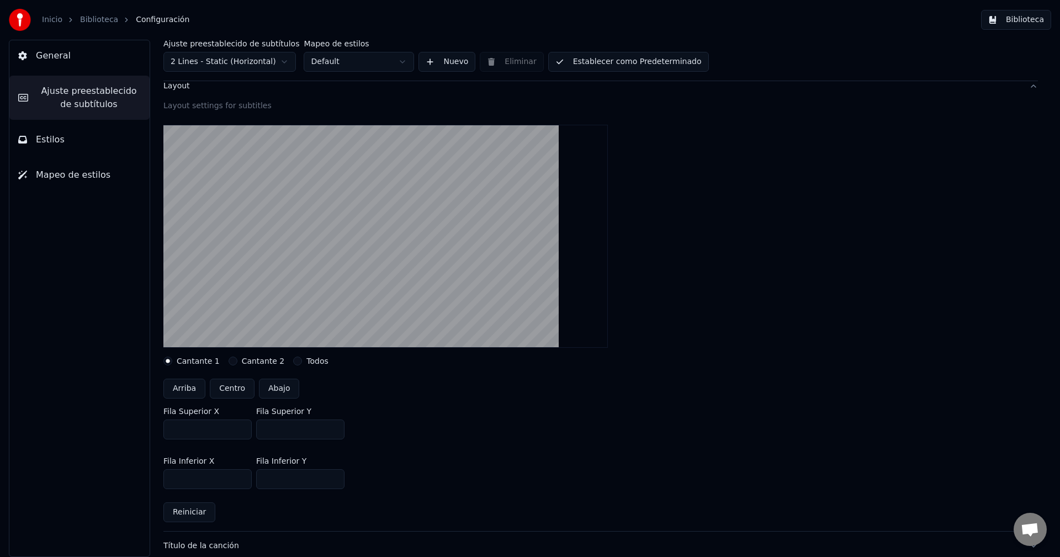
scroll to position [0, 0]
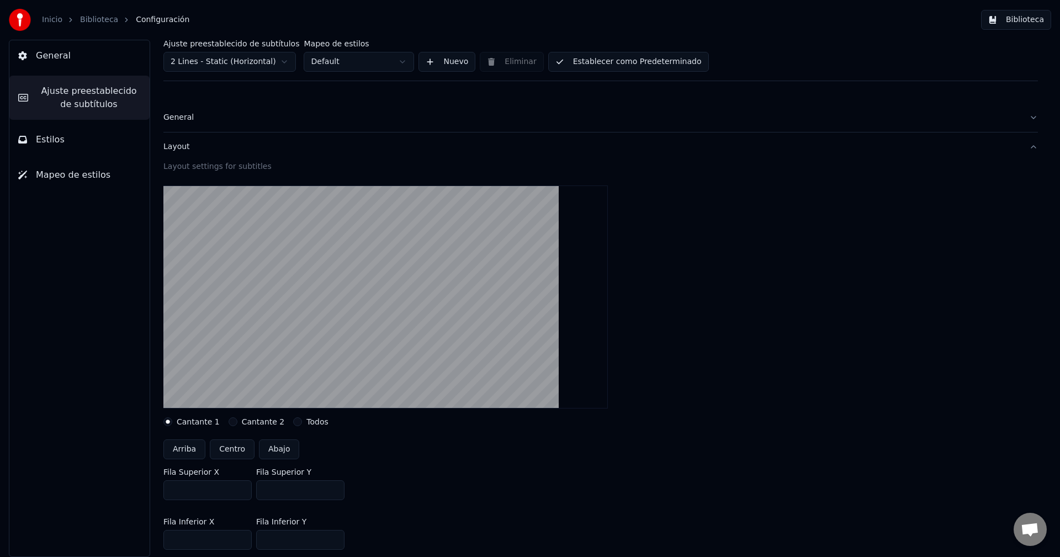
click at [308, 425] on label "Todos" at bounding box center [317, 422] width 22 height 8
click at [302, 425] on button "Todos" at bounding box center [297, 421] width 9 height 9
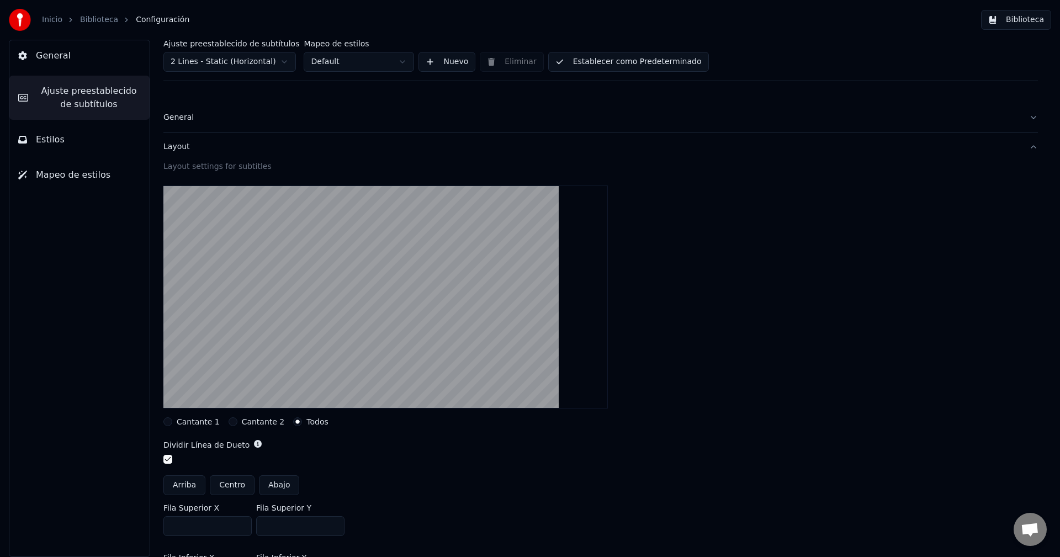
click at [260, 422] on label "Cantante 2" at bounding box center [263, 422] width 43 height 8
click at [237, 422] on button "Cantante 2" at bounding box center [233, 421] width 9 height 9
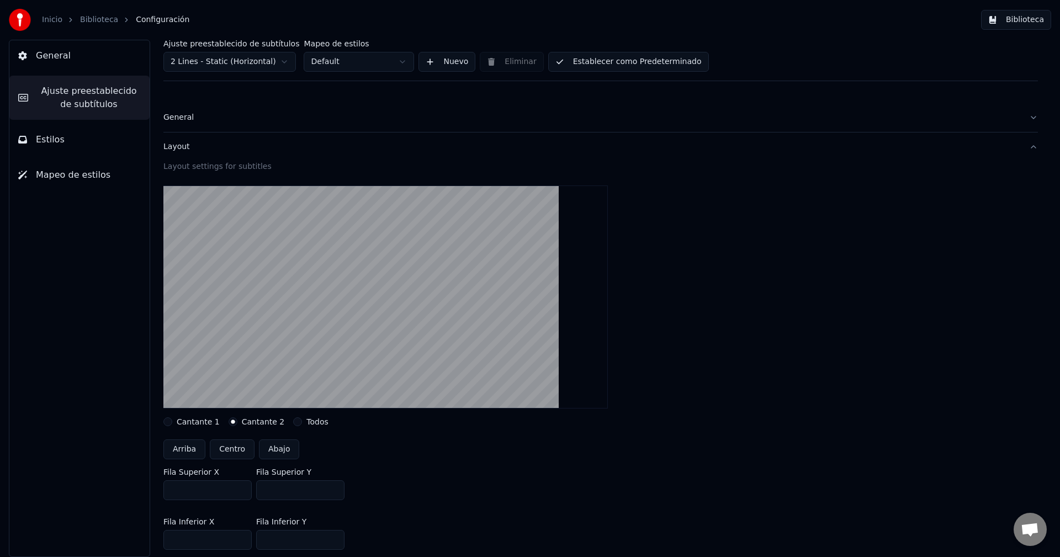
click at [194, 418] on label "Cantante 1" at bounding box center [198, 422] width 43 height 8
click at [172, 417] on button "Cantante 1" at bounding box center [167, 421] width 9 height 9
click at [306, 422] on label "Todos" at bounding box center [317, 422] width 22 height 8
click at [302, 422] on button "Todos" at bounding box center [297, 421] width 9 height 9
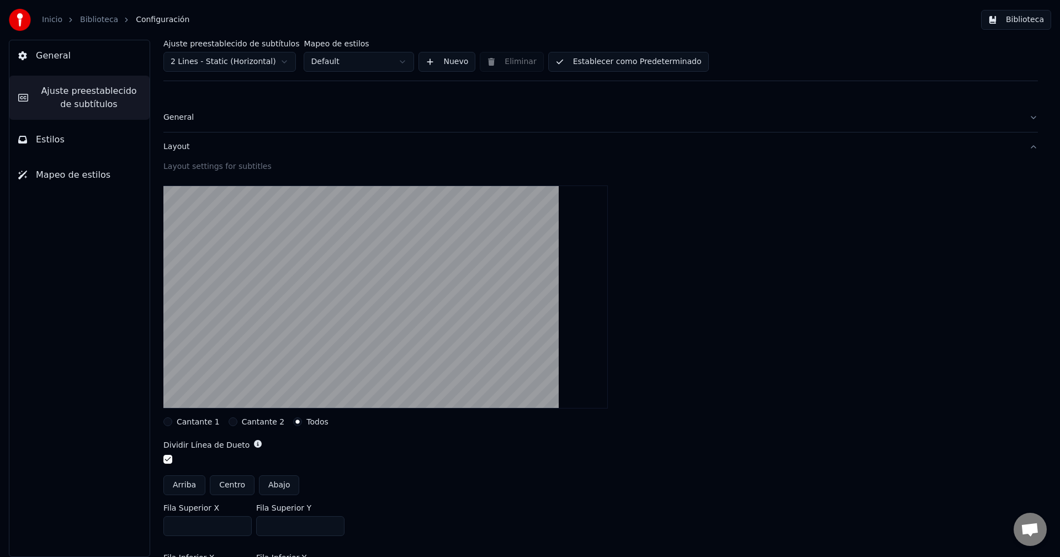
click at [191, 484] on button "Arriba" at bounding box center [184, 485] width 42 height 20
type input "***"
click at [54, 134] on span "Estilos" at bounding box center [50, 139] width 29 height 13
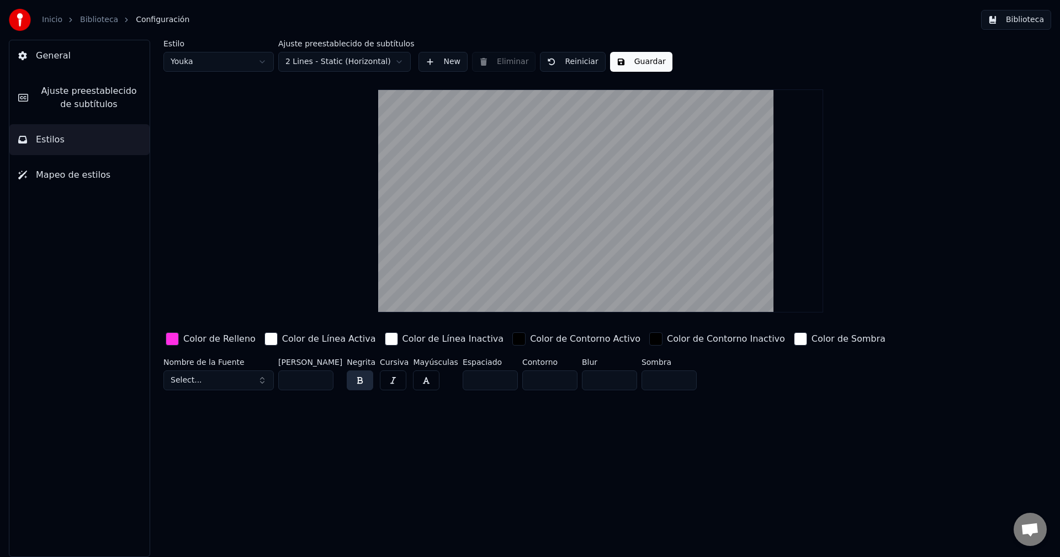
click at [642, 61] on button "Guardar" at bounding box center [641, 62] width 62 height 20
click at [1034, 14] on button "Biblioteca" at bounding box center [1016, 20] width 70 height 20
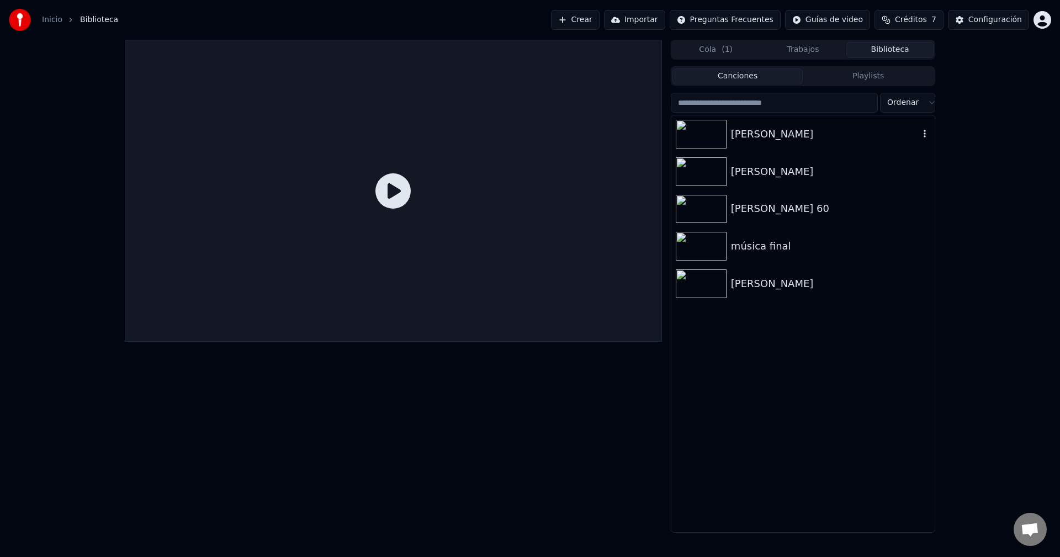
click at [785, 131] on div "[PERSON_NAME]" at bounding box center [825, 133] width 188 height 15
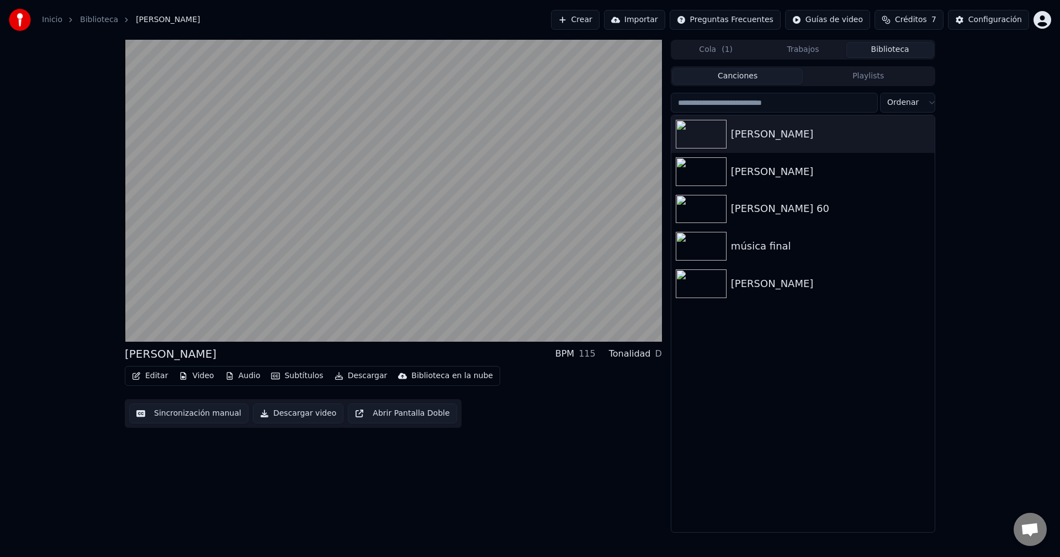
click at [720, 49] on button "Cola ( 1 )" at bounding box center [716, 50] width 87 height 16
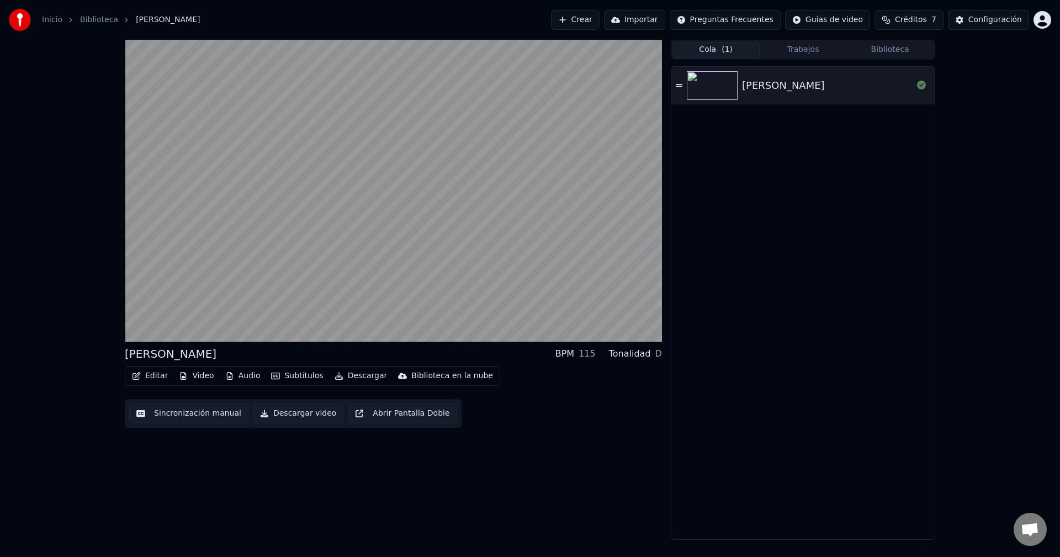
click at [287, 373] on button "Subtítulos" at bounding box center [297, 375] width 61 height 15
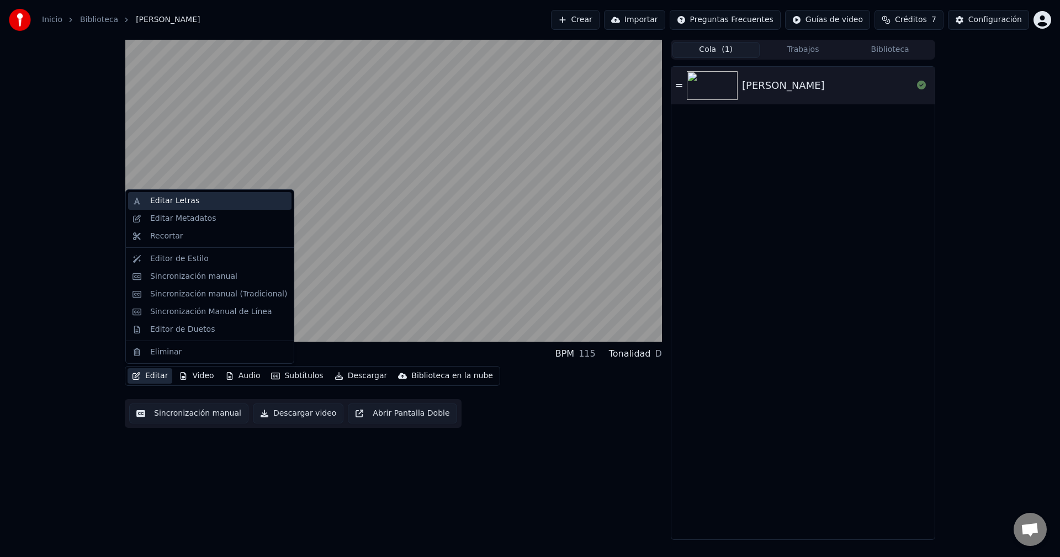
click at [188, 196] on div "Editar Letras" at bounding box center [174, 200] width 49 height 11
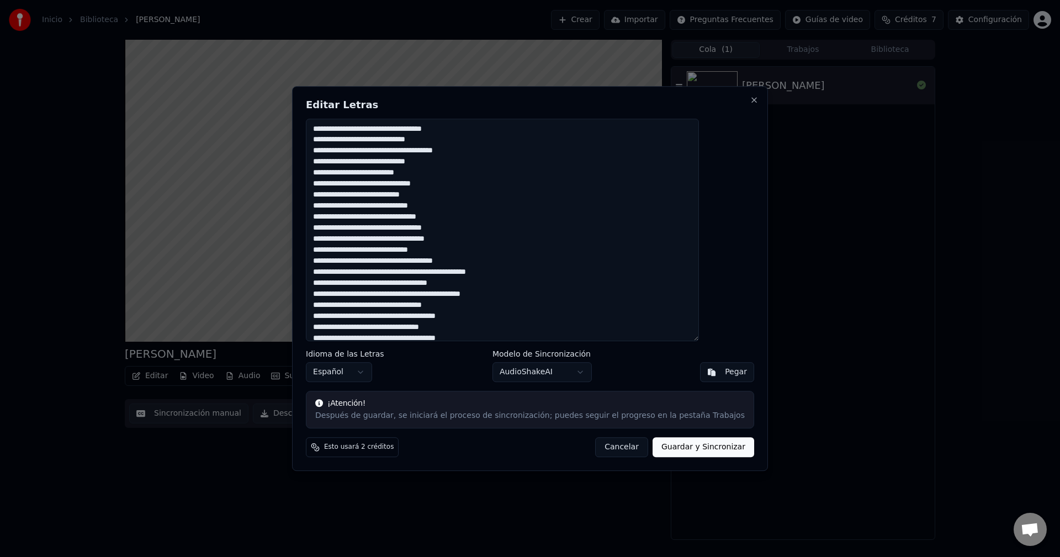
scroll to position [110, 0]
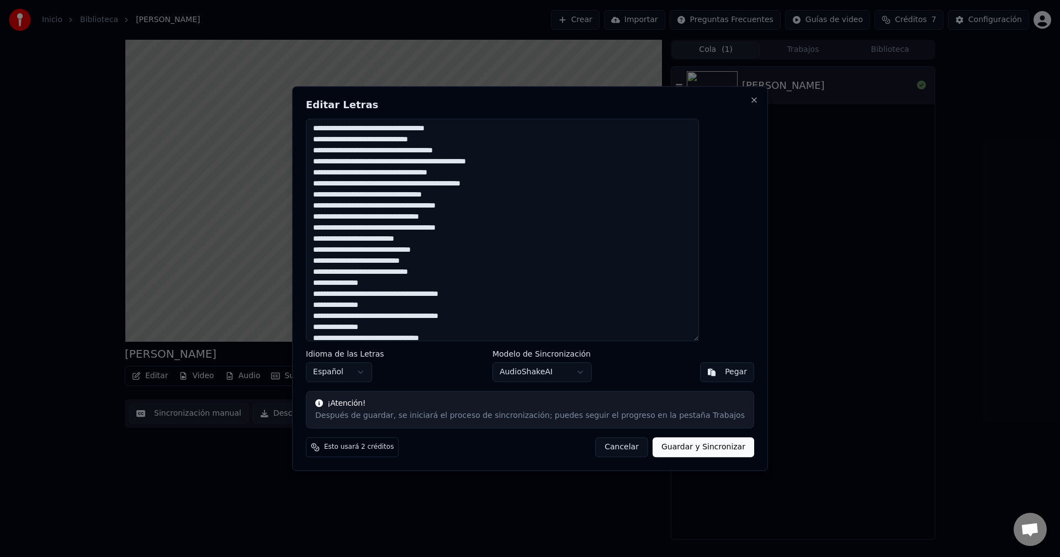
click at [371, 283] on textarea at bounding box center [502, 230] width 393 height 223
click at [601, 438] on button "Cancelar" at bounding box center [621, 447] width 53 height 20
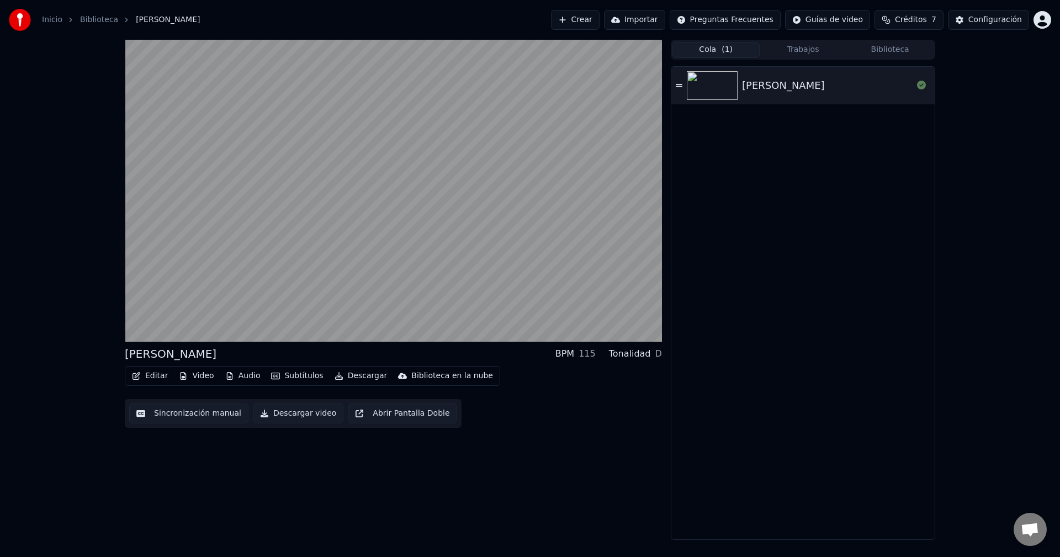
click at [152, 378] on button "Editar" at bounding box center [150, 375] width 45 height 15
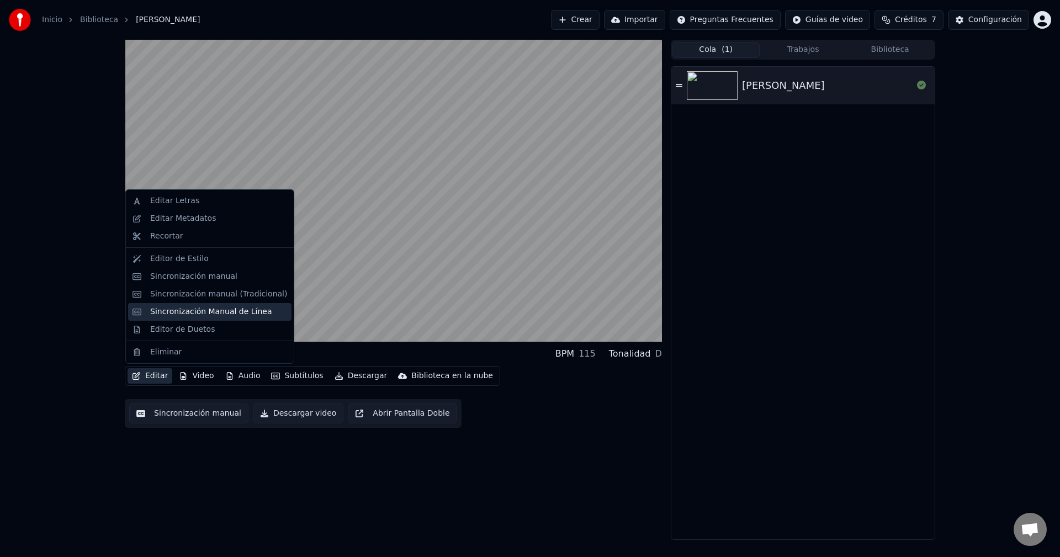
click at [191, 313] on div "Sincronización Manual de Línea" at bounding box center [211, 311] width 122 height 11
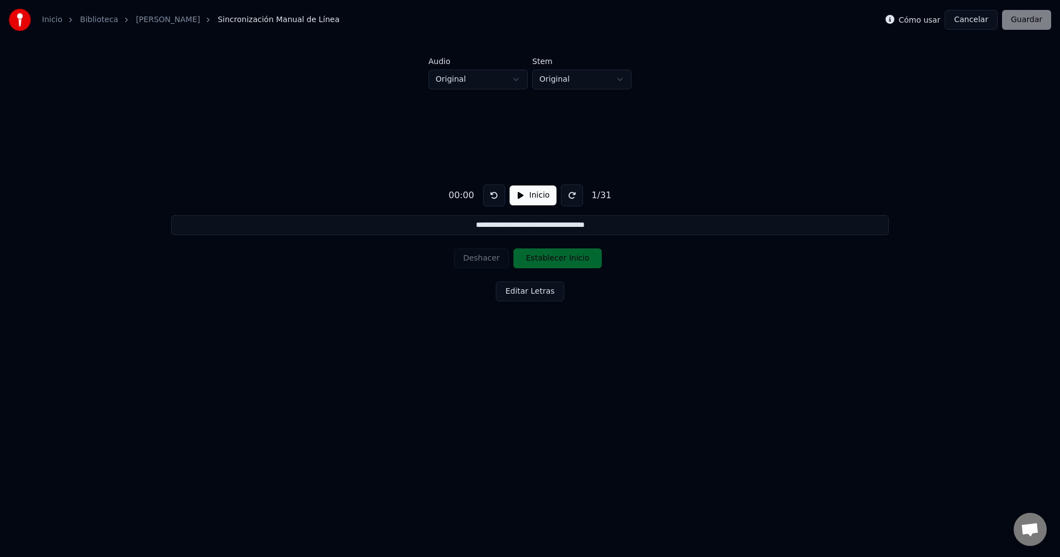
click at [974, 21] on button "Cancelar" at bounding box center [971, 20] width 53 height 20
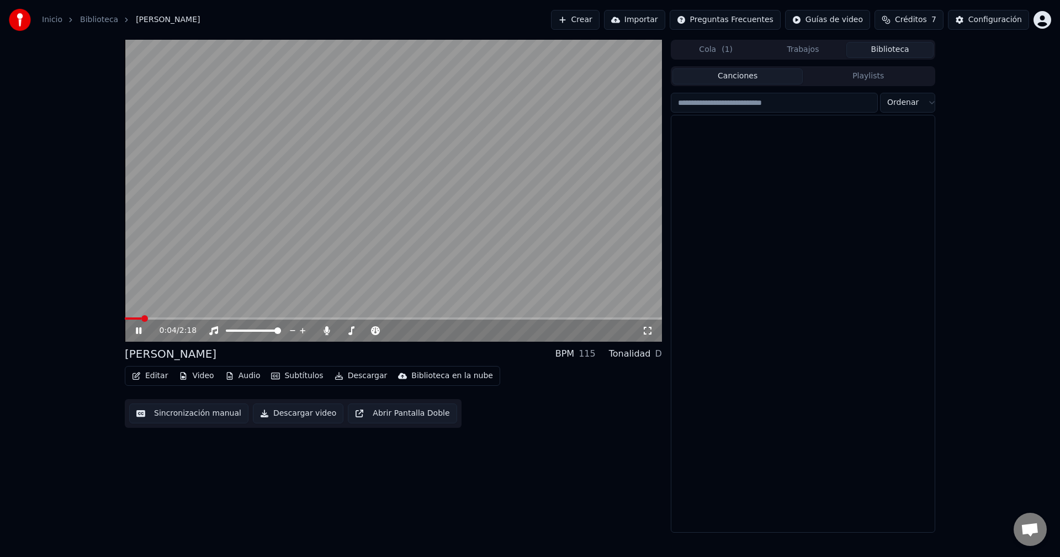
click at [902, 54] on button "Biblioteca" at bounding box center [890, 50] width 87 height 16
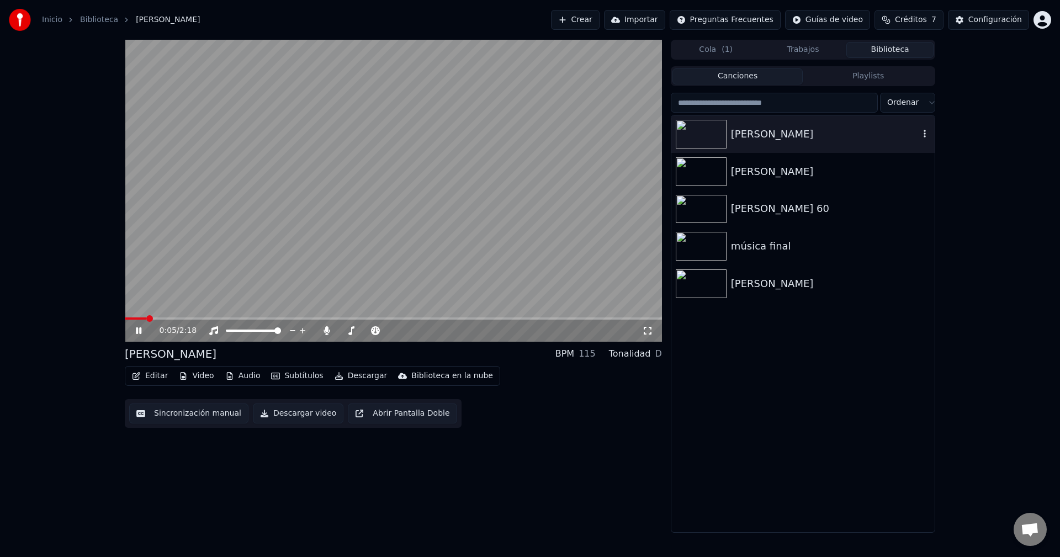
click at [922, 130] on icon "button" at bounding box center [924, 133] width 11 height 9
click at [299, 242] on video at bounding box center [393, 191] width 537 height 302
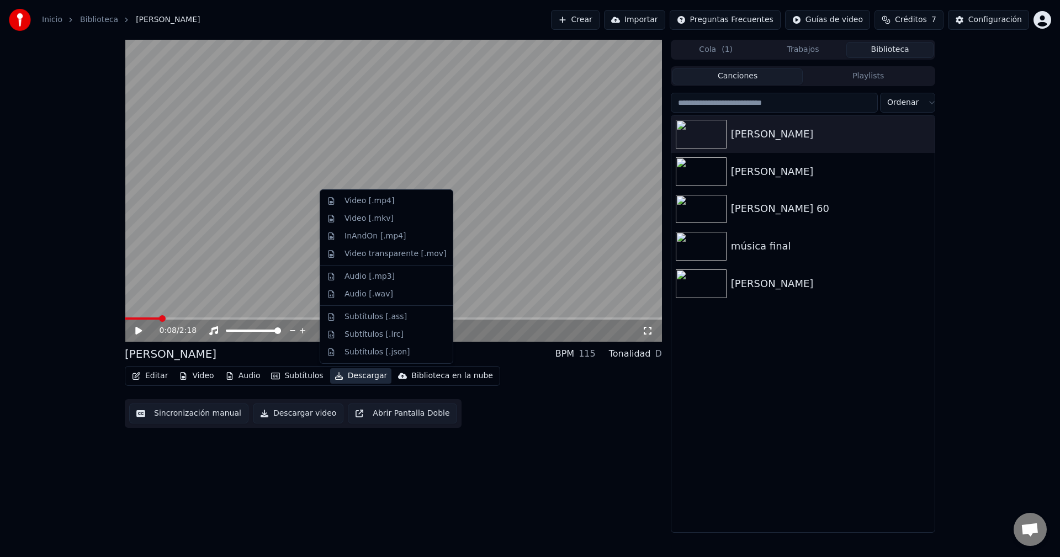
click at [356, 378] on button "Descargar" at bounding box center [361, 375] width 62 height 15
click at [378, 202] on div "Video [.mp4]" at bounding box center [370, 200] width 50 height 11
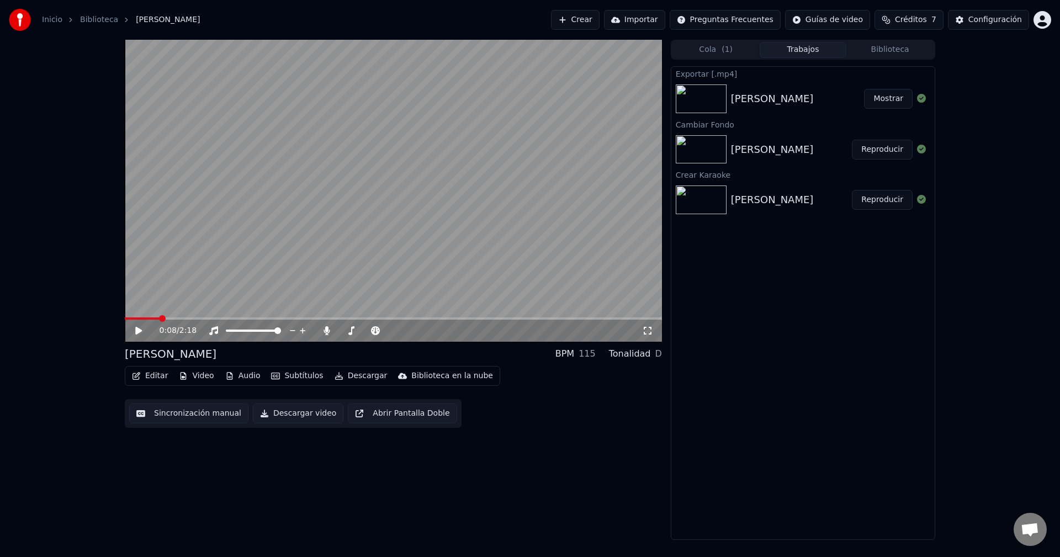
click at [894, 103] on button "Mostrar" at bounding box center [888, 99] width 49 height 20
